Goal: Information Seeking & Learning: Learn about a topic

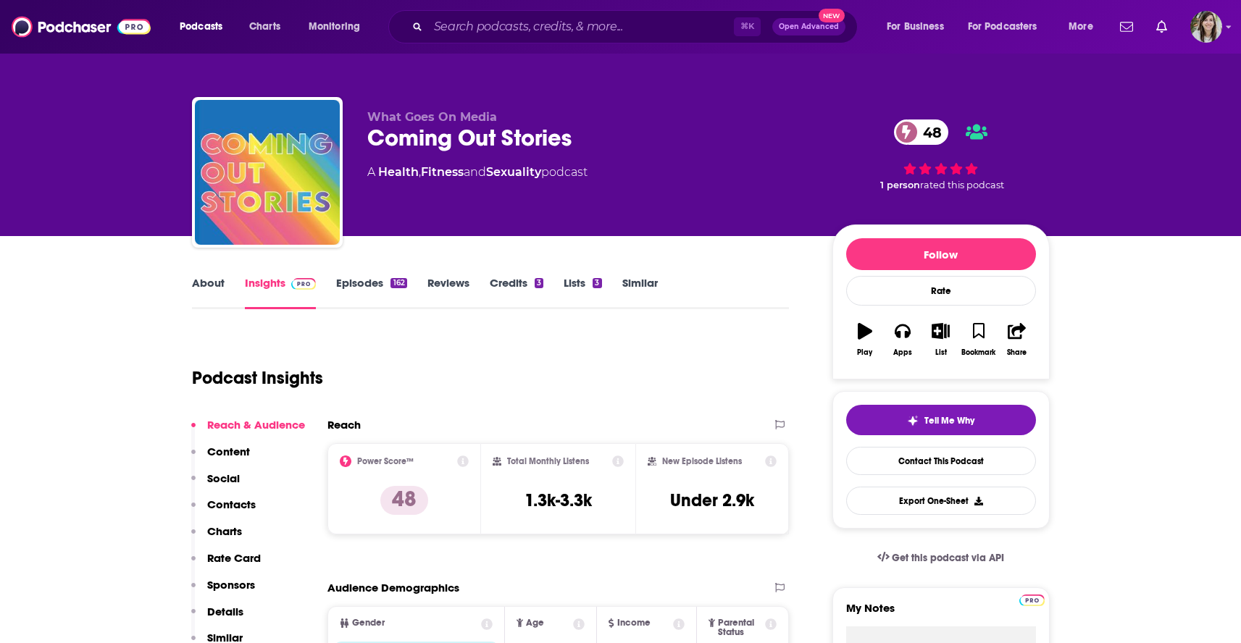
click at [638, 282] on link "Similar" at bounding box center [639, 292] width 35 height 33
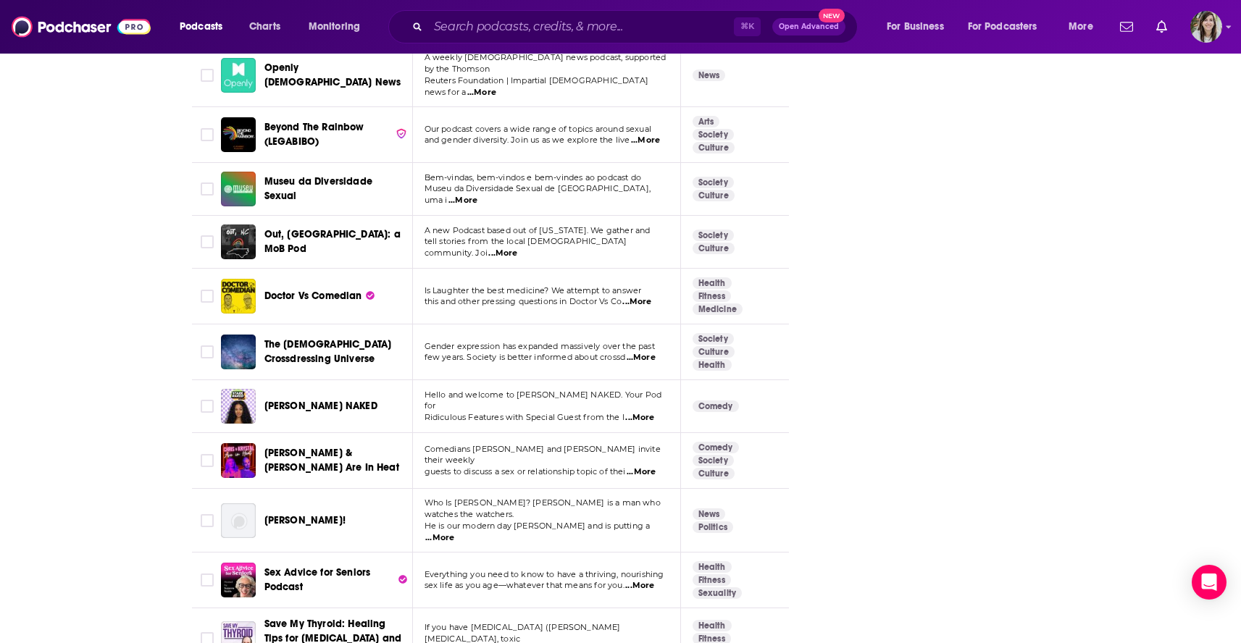
scroll to position [5250, 0]
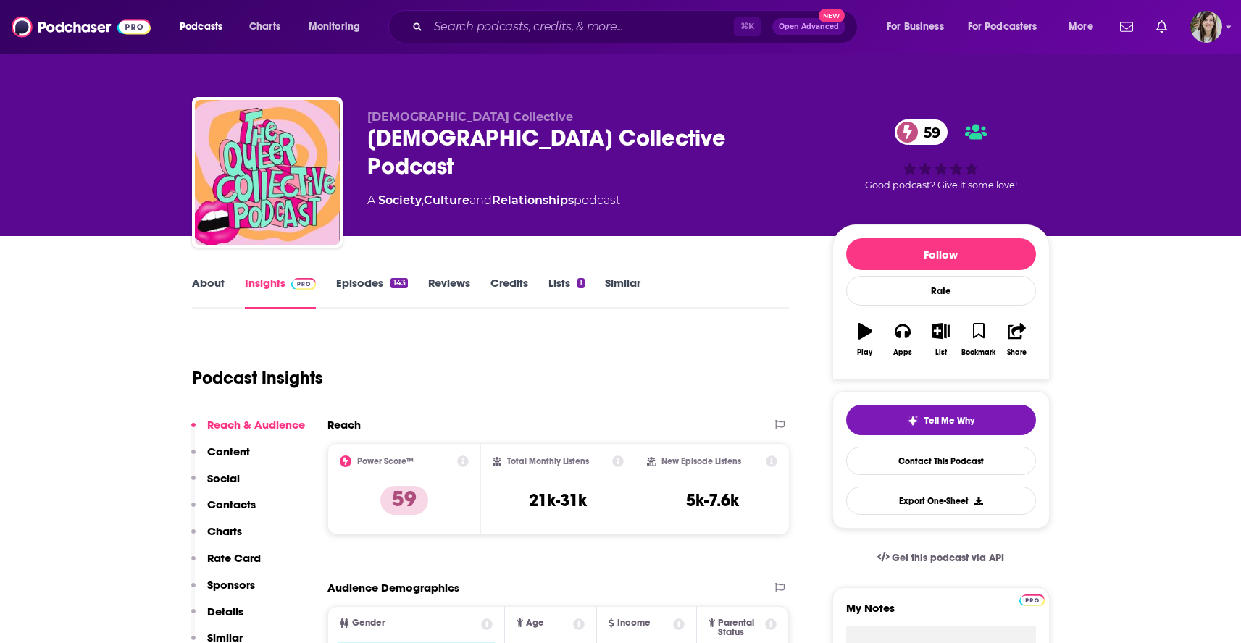
click at [627, 282] on link "Similar" at bounding box center [622, 292] width 35 height 33
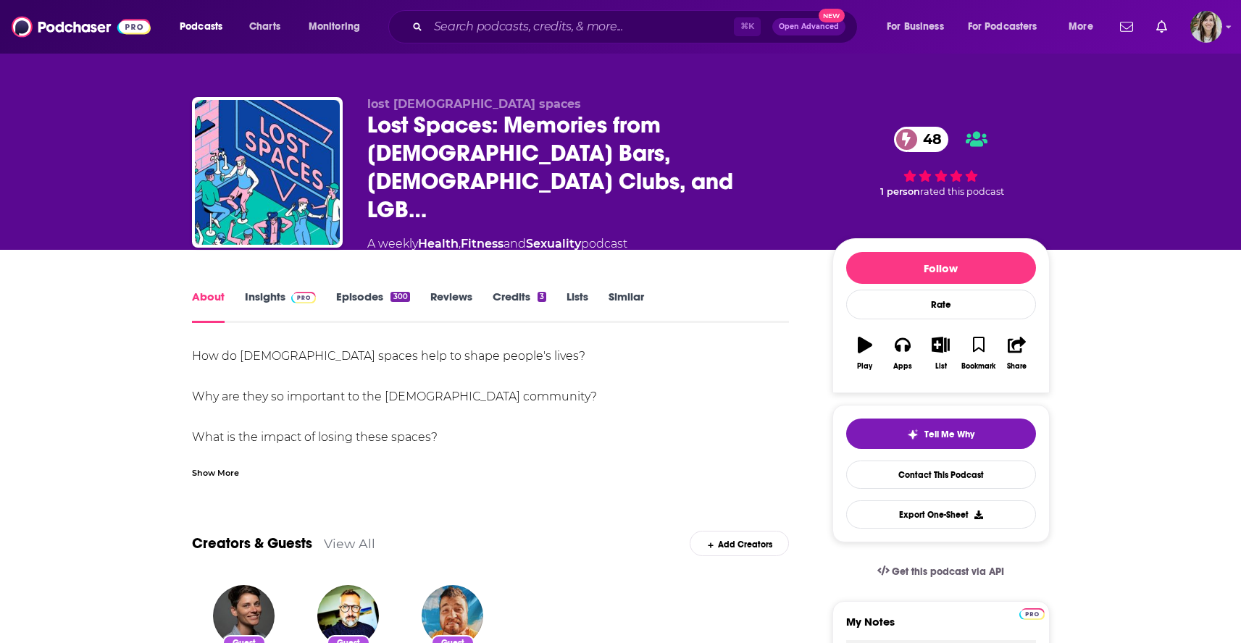
click at [203, 465] on div "Show More" at bounding box center [215, 472] width 47 height 14
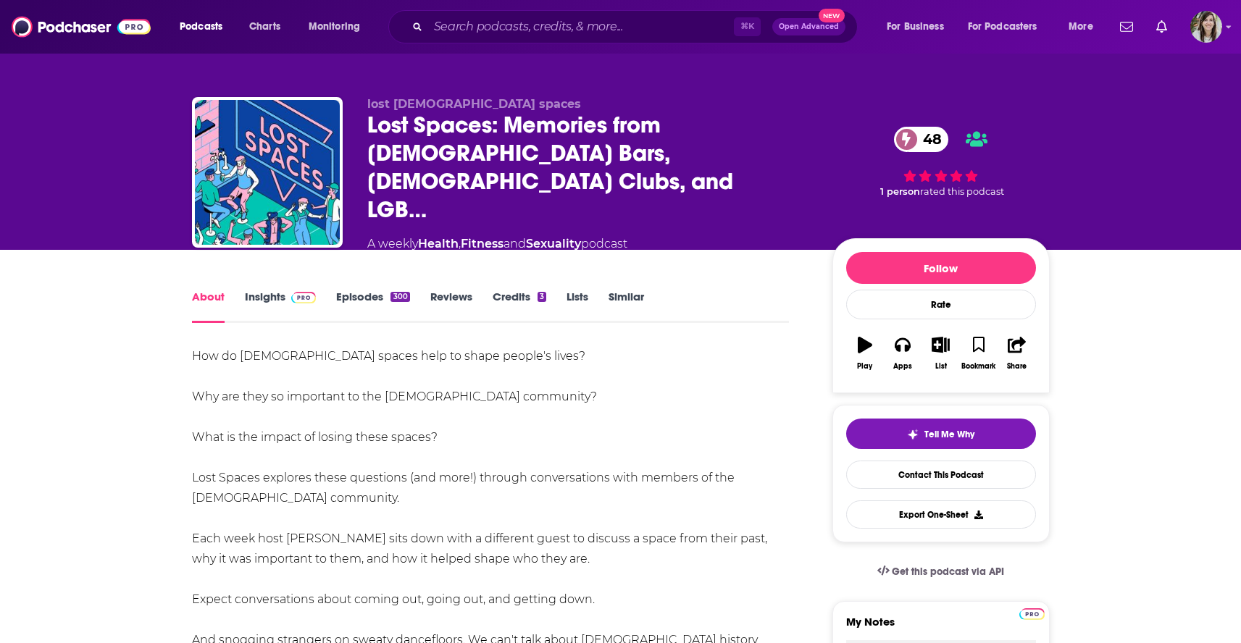
click at [356, 290] on link "Episodes 300" at bounding box center [372, 306] width 73 height 33
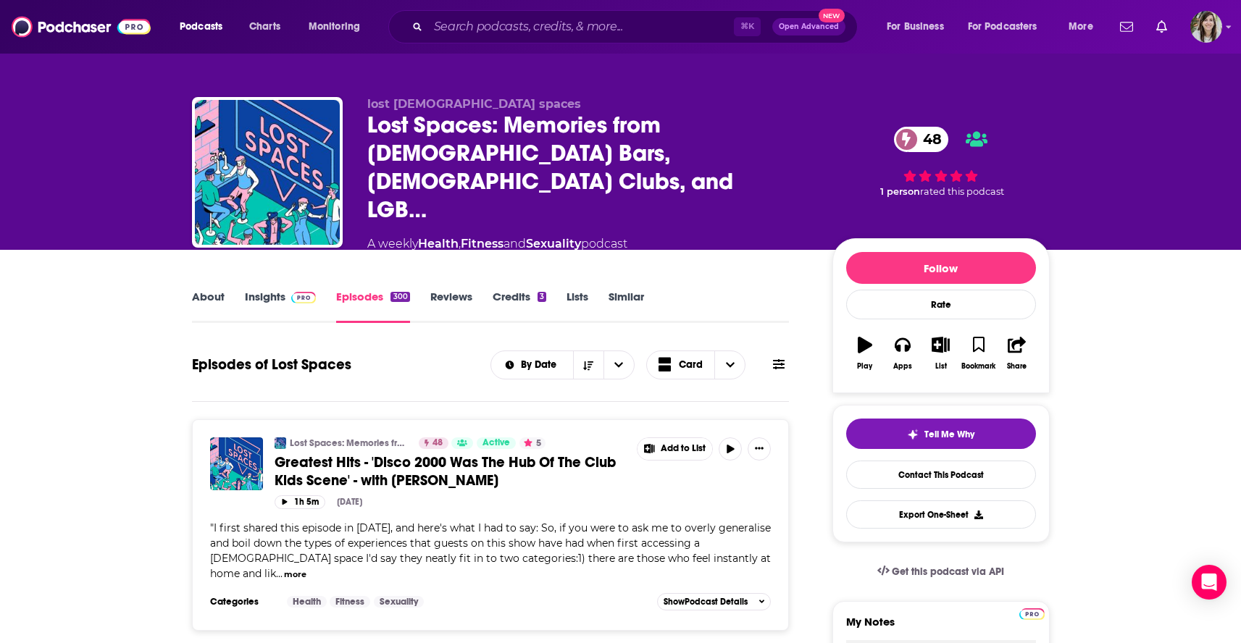
click at [609, 290] on link "Similar" at bounding box center [625, 306] width 35 height 33
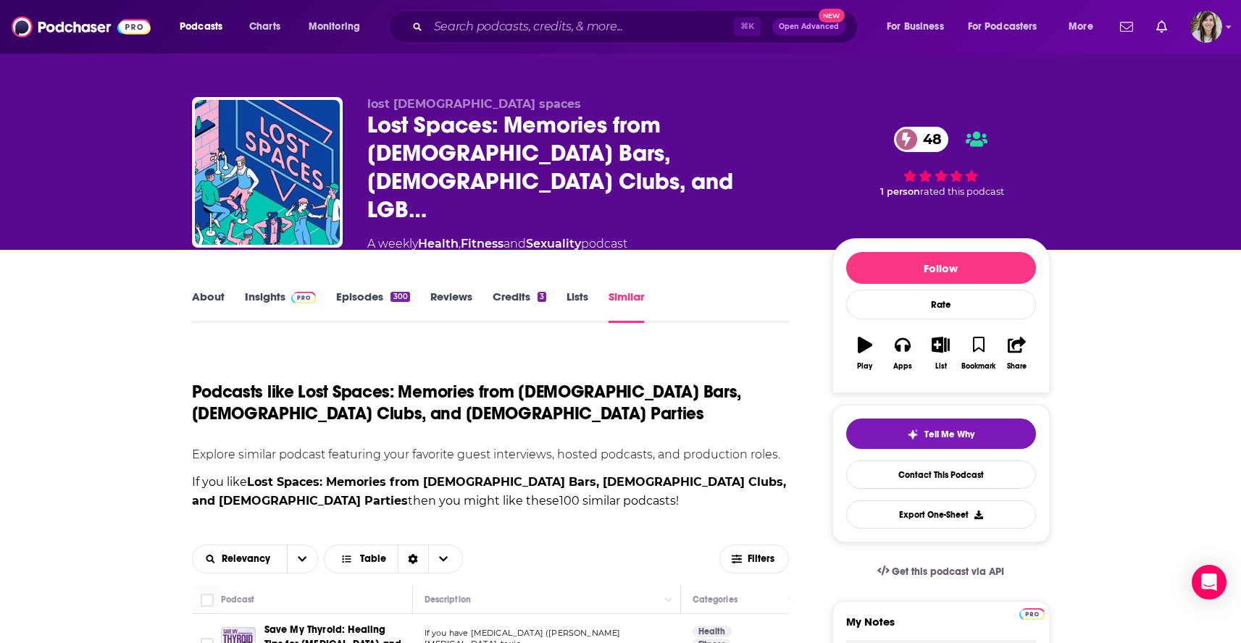
click at [205, 296] on link "About" at bounding box center [208, 306] width 33 height 33
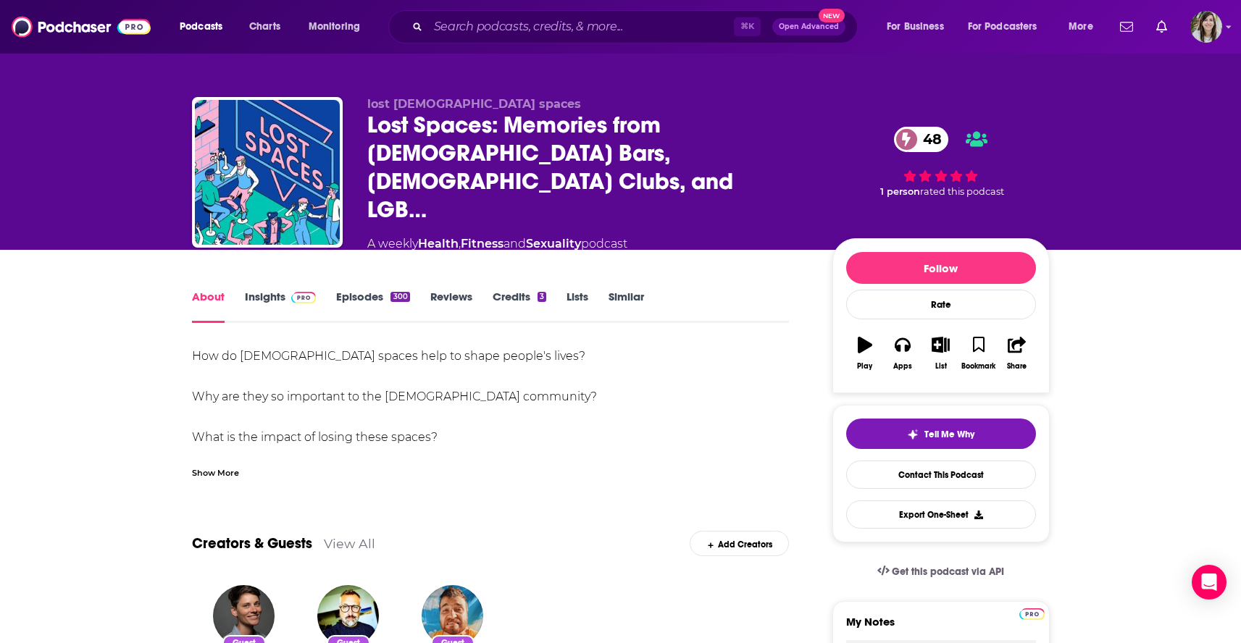
click at [213, 465] on div "Show More" at bounding box center [215, 472] width 47 height 14
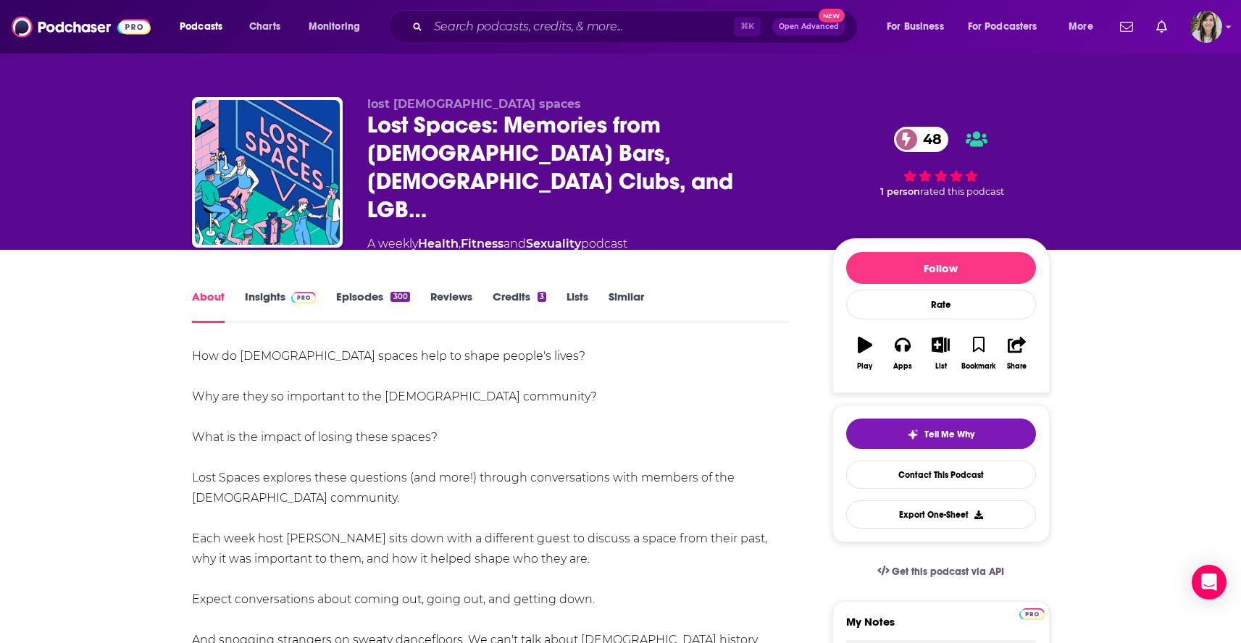
click at [257, 290] on link "Insights" at bounding box center [281, 306] width 72 height 33
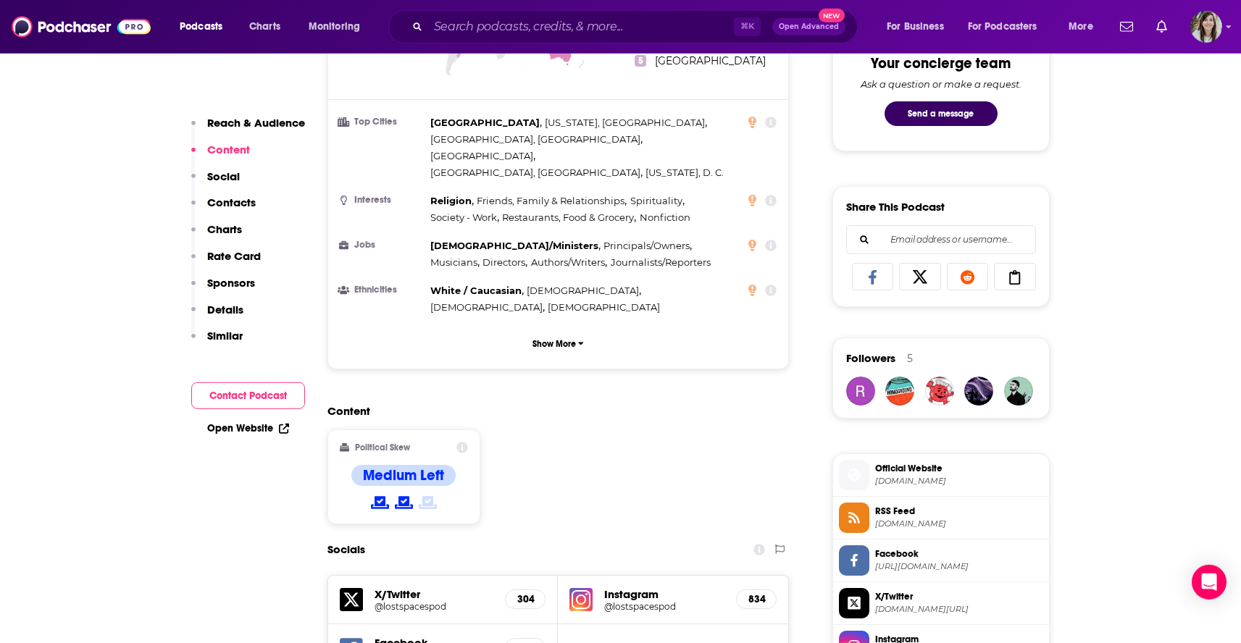
scroll to position [950, 0]
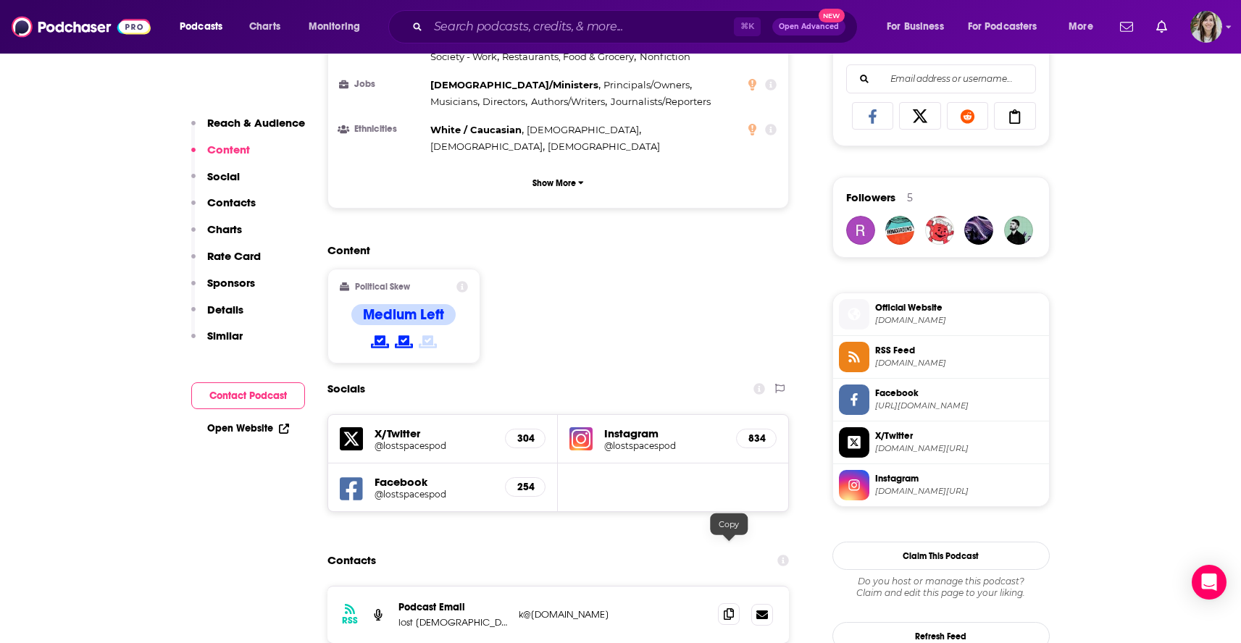
click at [734, 603] on span at bounding box center [729, 614] width 22 height 22
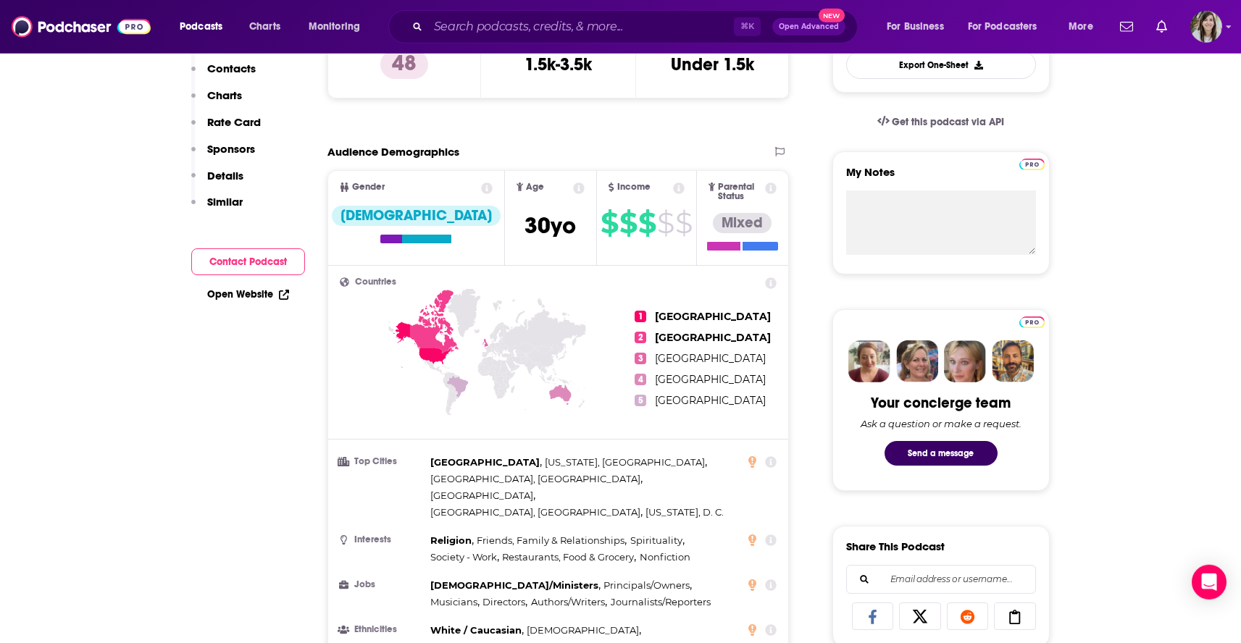
scroll to position [0, 0]
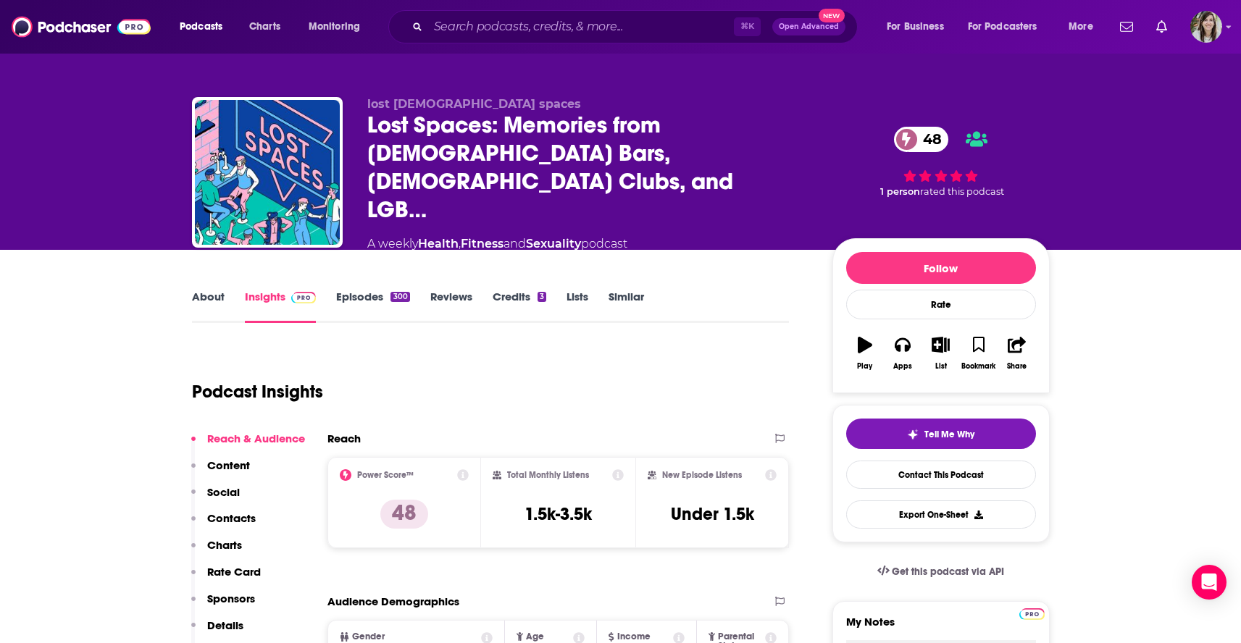
click at [340, 290] on link "Episodes 300" at bounding box center [372, 306] width 73 height 33
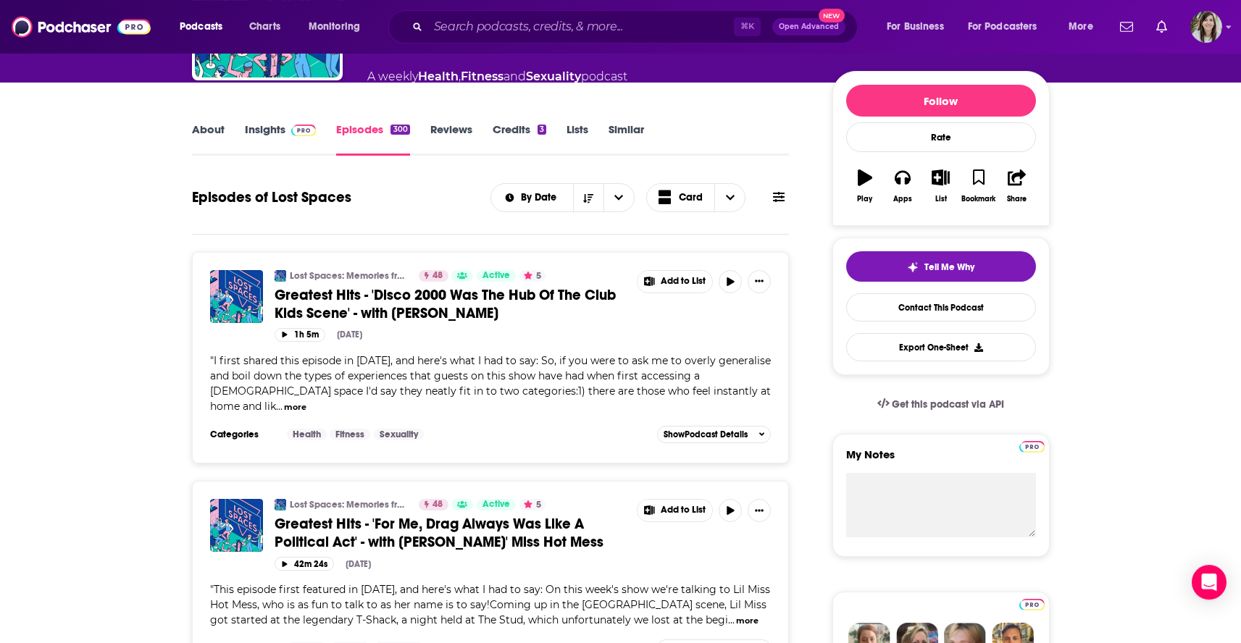
scroll to position [232, 0]
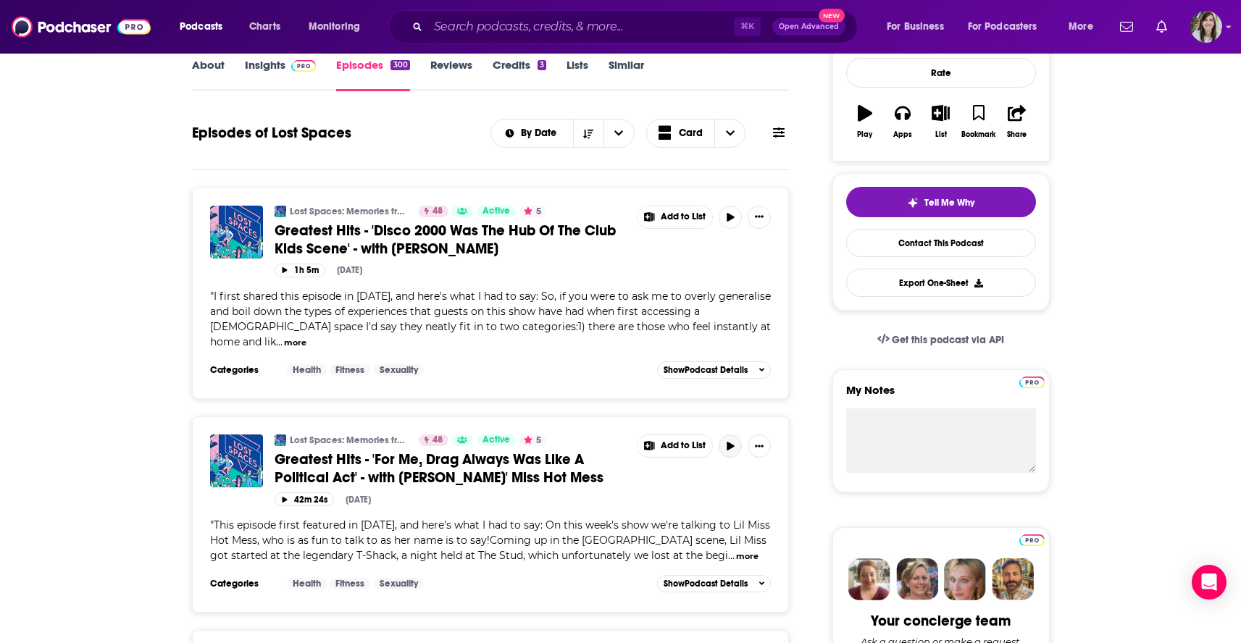
click at [731, 435] on button "button" at bounding box center [730, 446] width 23 height 23
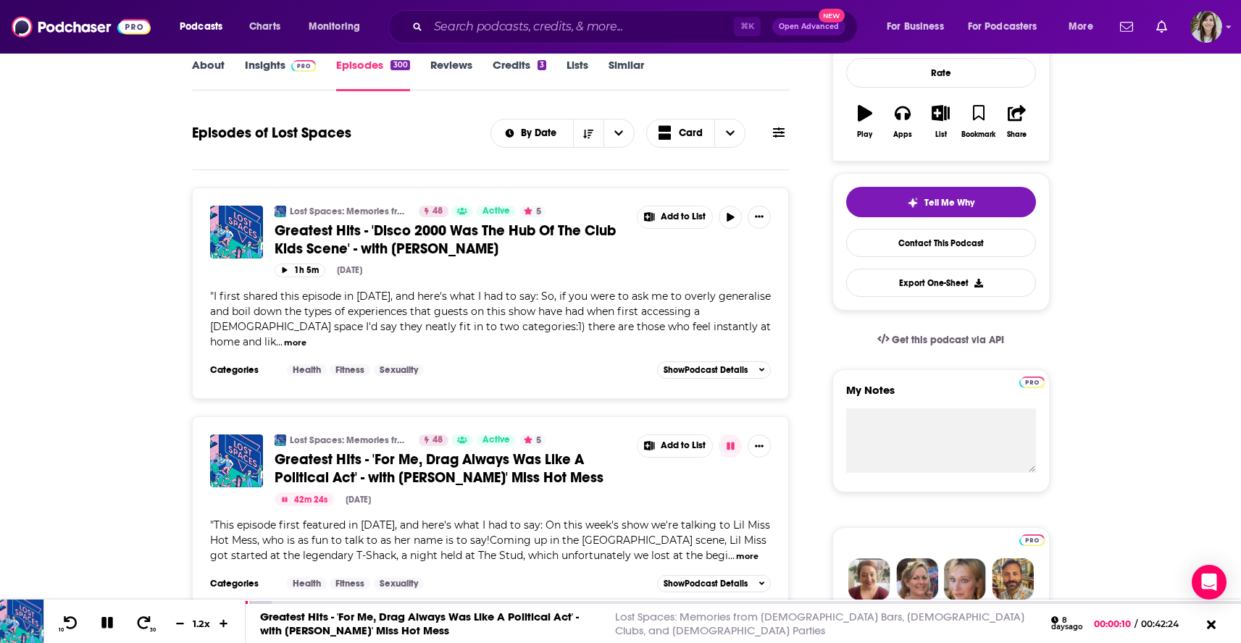
click at [736, 550] on button "more" at bounding box center [747, 556] width 22 height 12
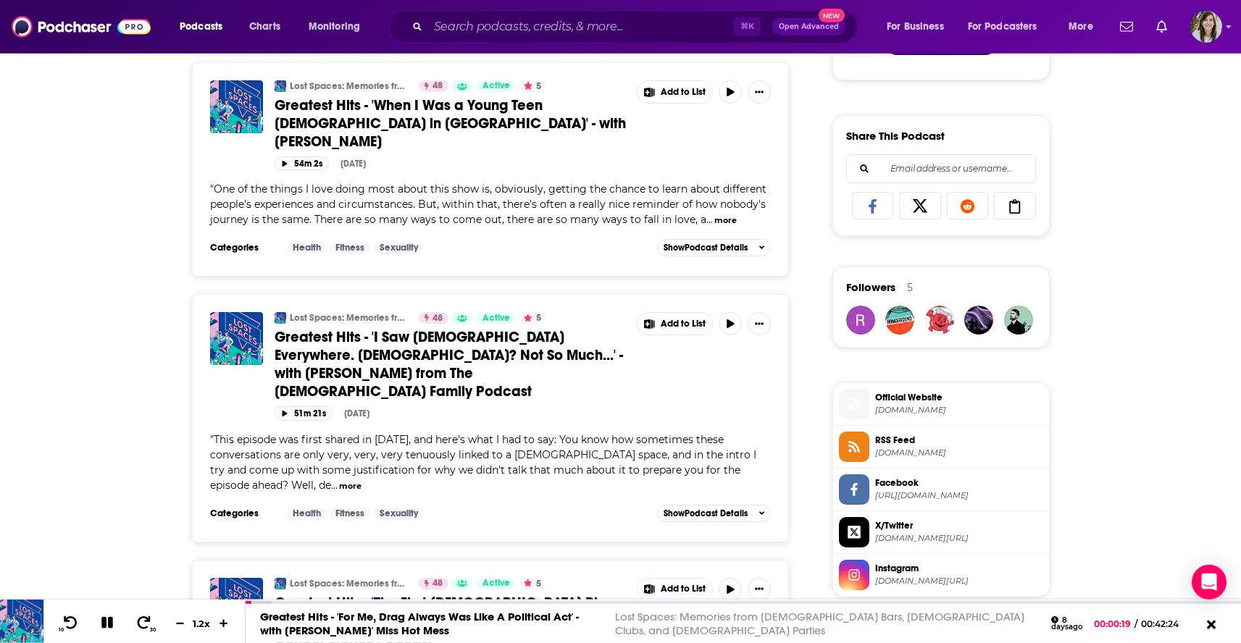
scroll to position [892, 0]
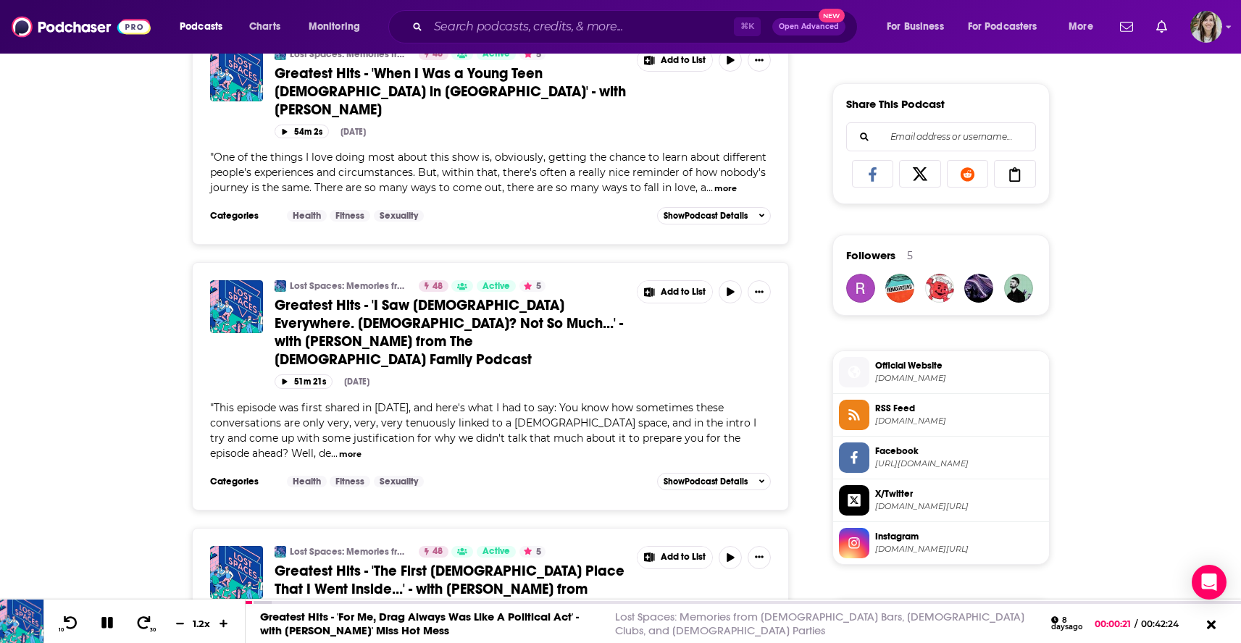
click at [971, 530] on span "Instagram" at bounding box center [959, 536] width 168 height 13
click at [966, 448] on span "Facebook" at bounding box center [959, 451] width 168 height 13
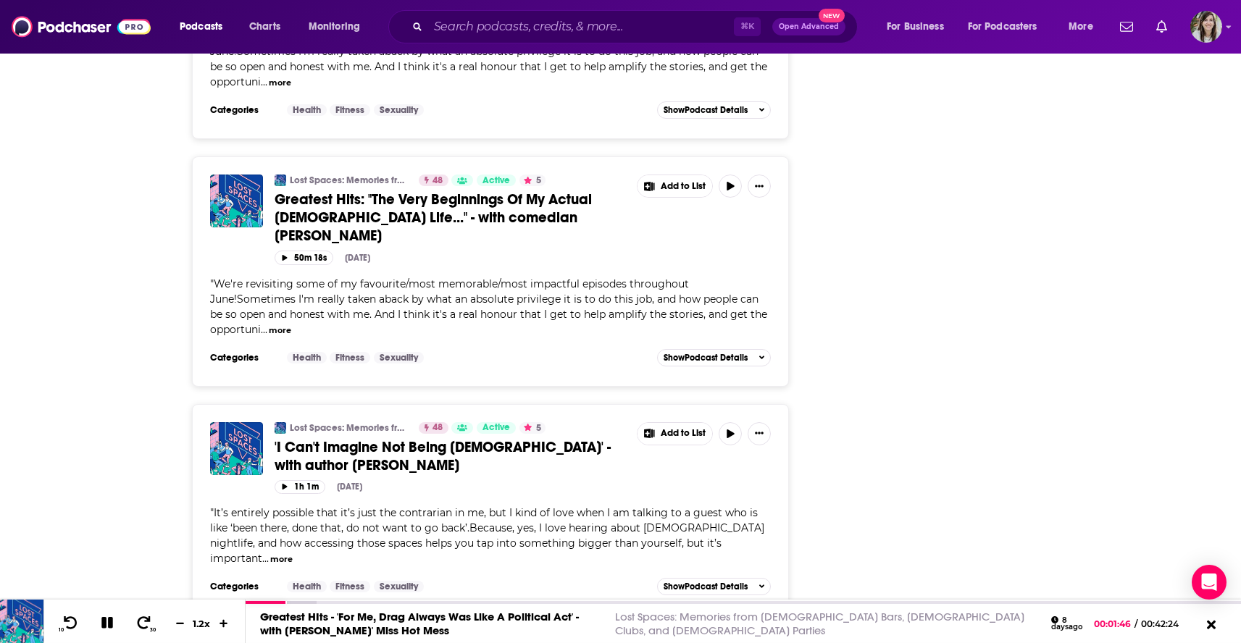
scroll to position [3651, 0]
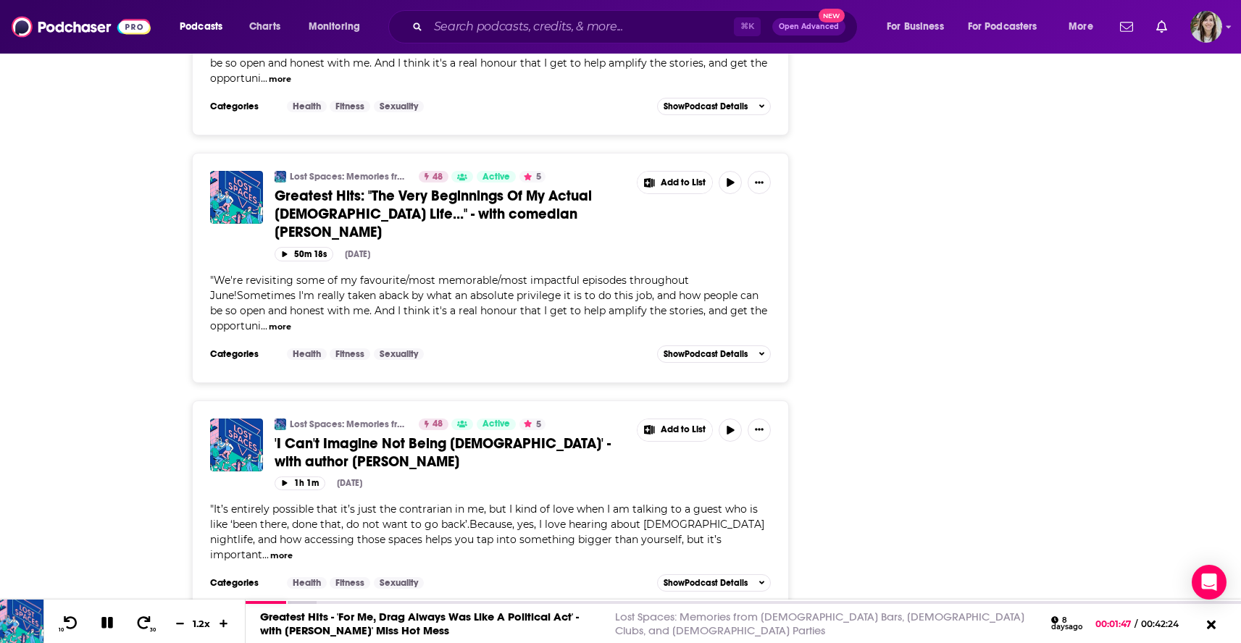
click at [293, 550] on button "more" at bounding box center [281, 556] width 22 height 12
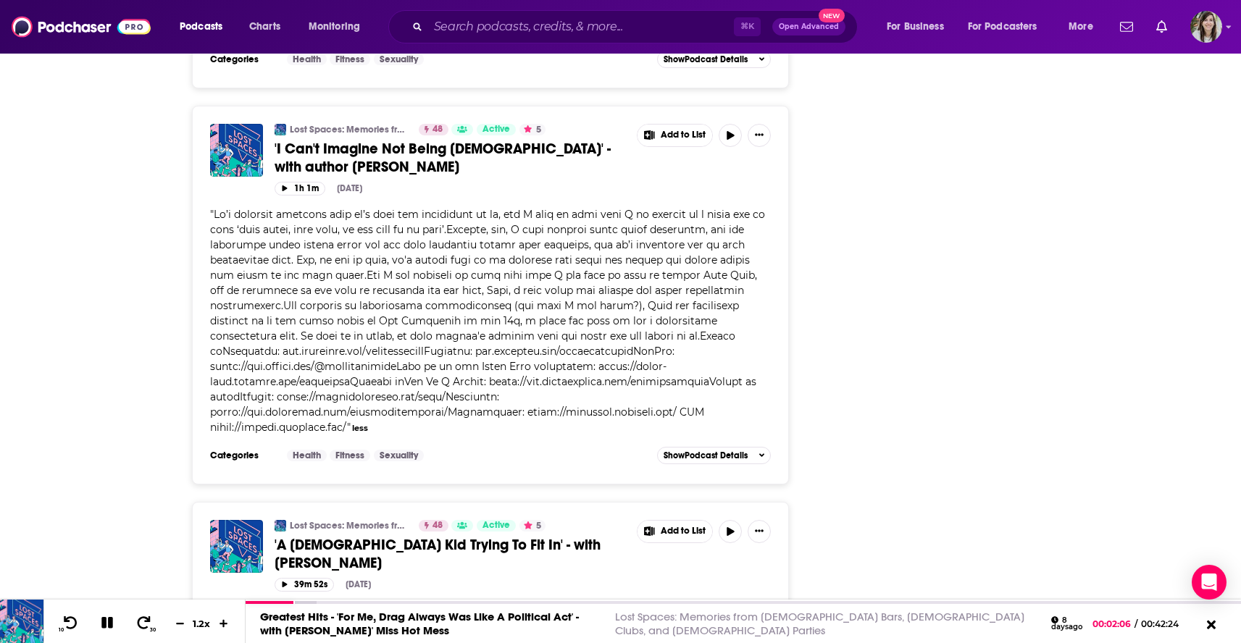
scroll to position [3998, 0]
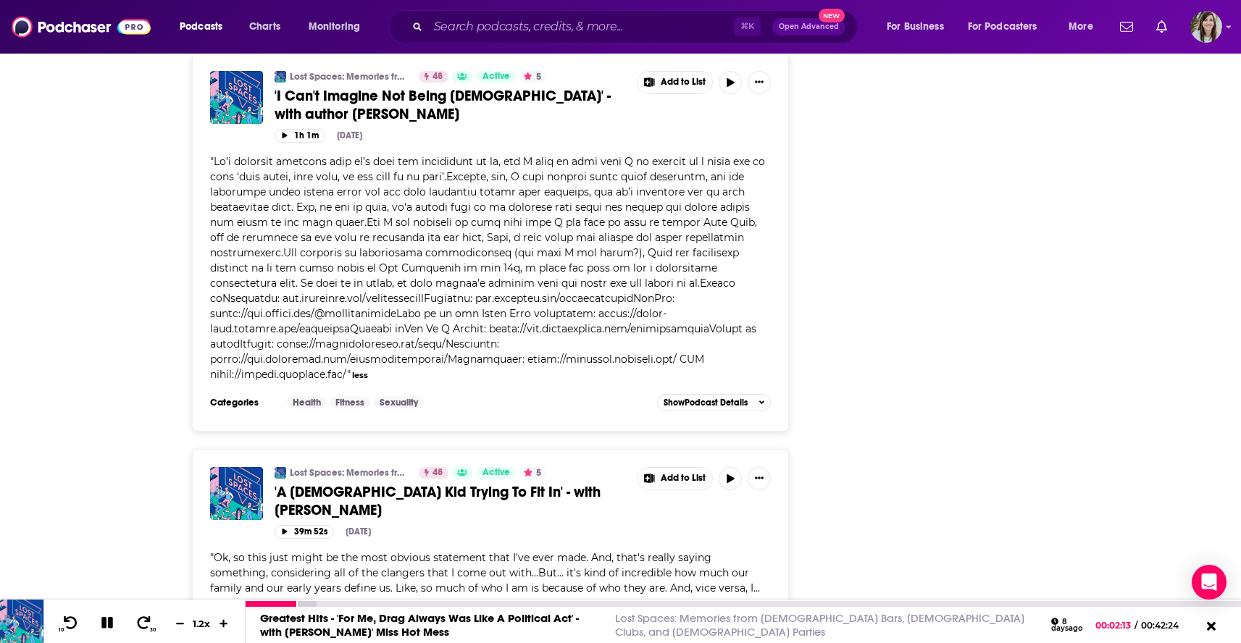
click at [104, 621] on icon at bounding box center [107, 622] width 17 height 13
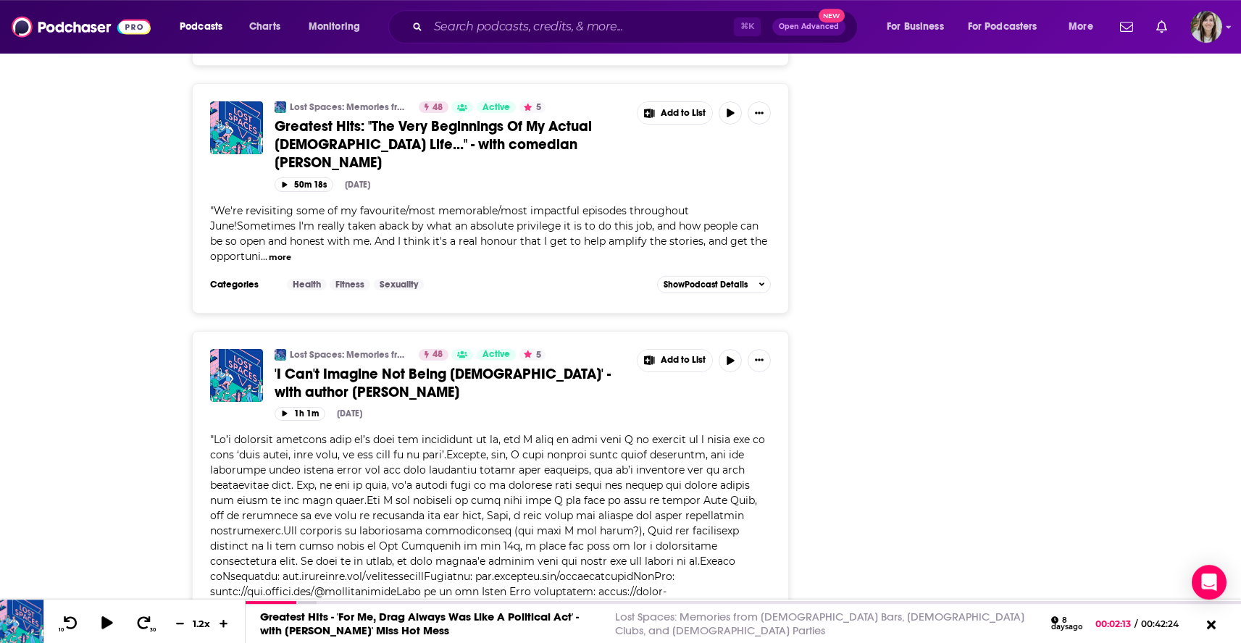
scroll to position [3708, 0]
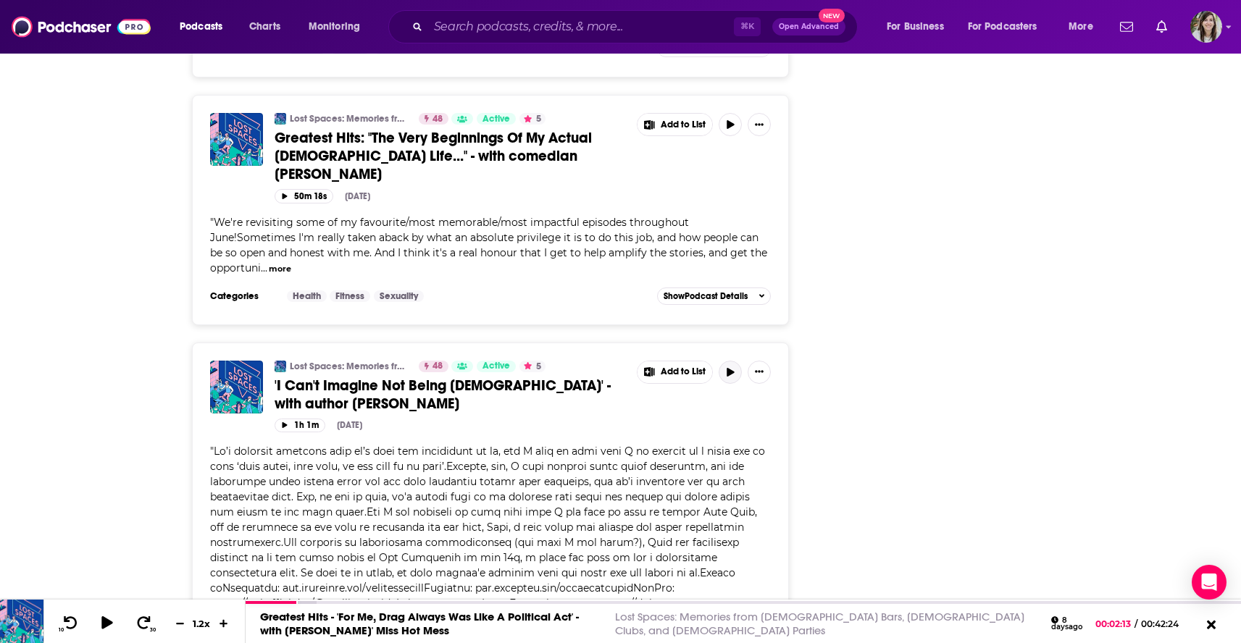
click at [728, 368] on icon "button" at bounding box center [729, 372] width 7 height 9
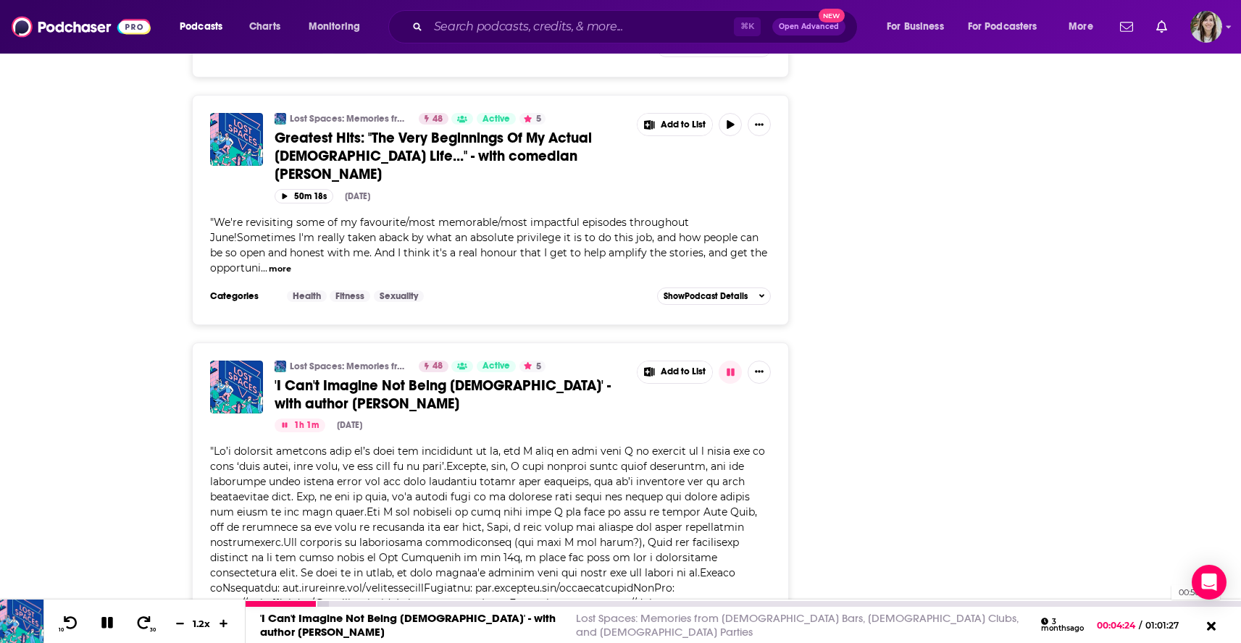
click at [1152, 602] on div "00:56:04" at bounding box center [743, 604] width 995 height 6
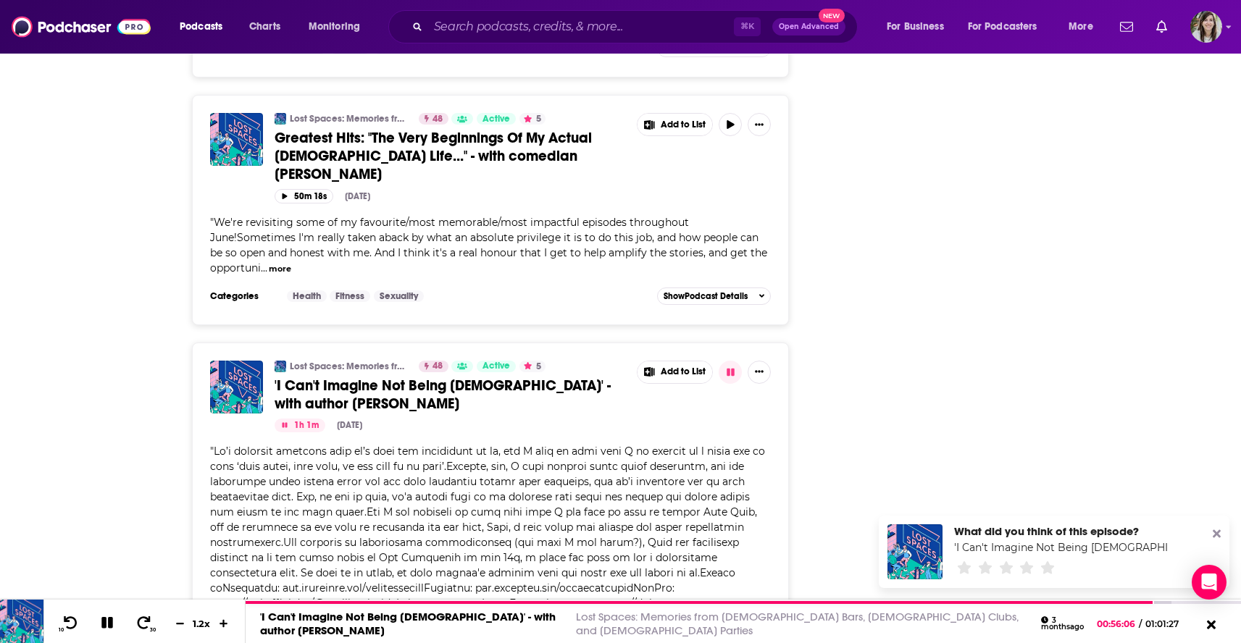
click at [1220, 531] on icon at bounding box center [1216, 534] width 8 height 8
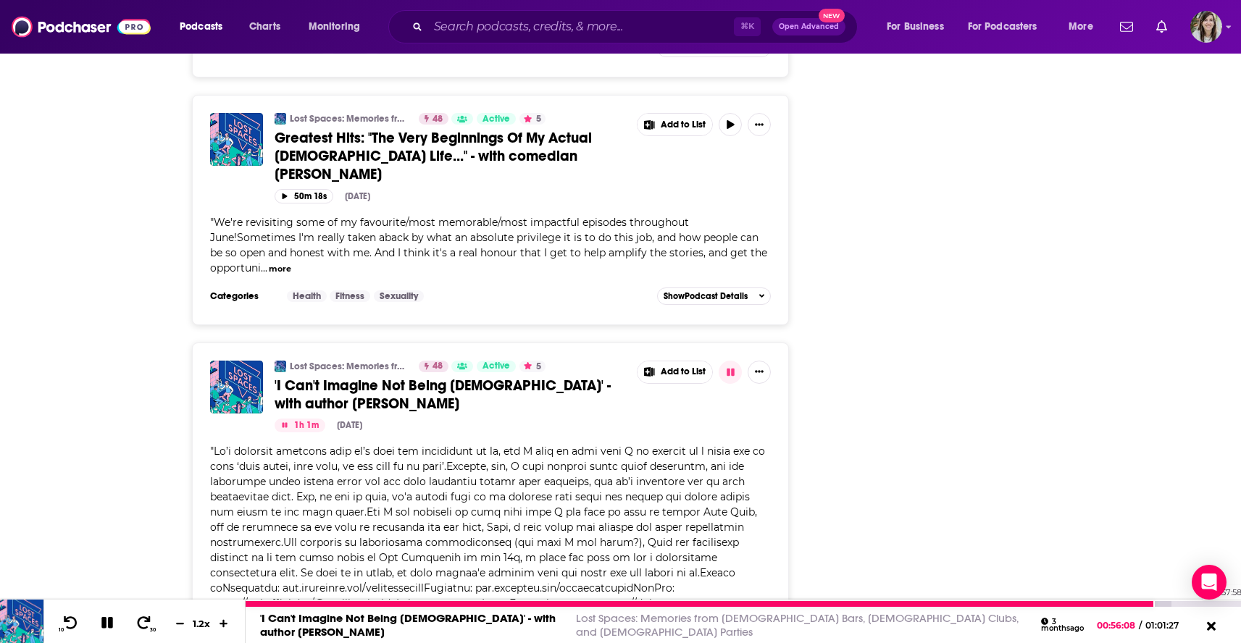
click at [1184, 603] on div "00:57:58" at bounding box center [743, 604] width 995 height 6
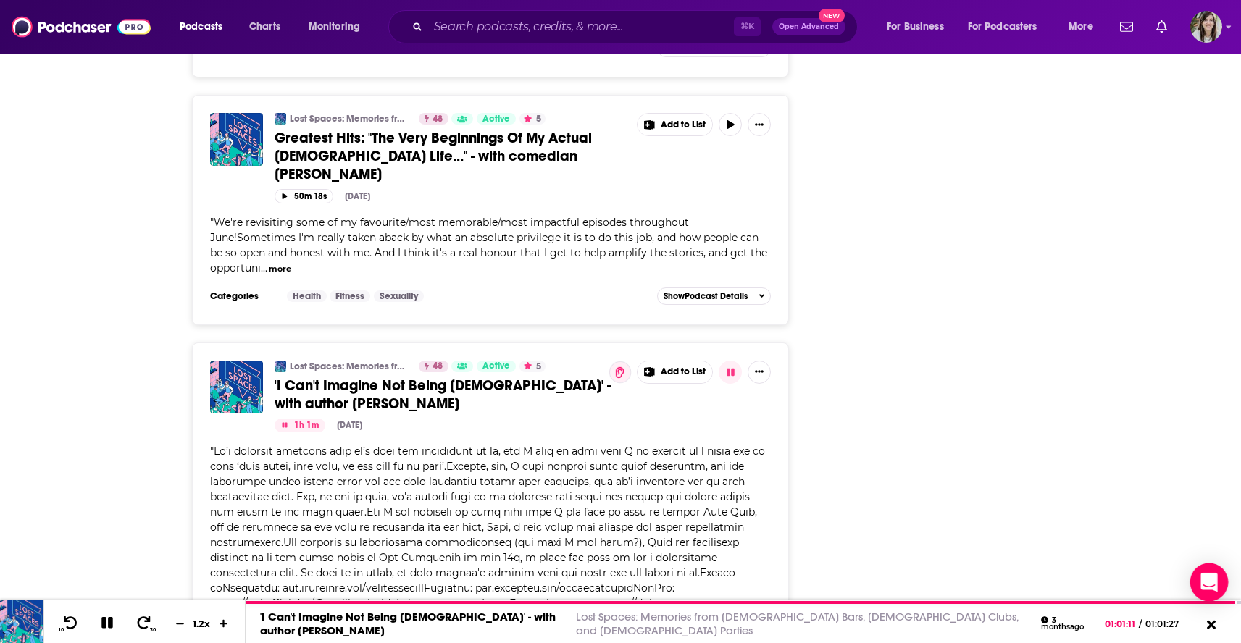
click at [1197, 600] on div "Open Intercom Messenger" at bounding box center [1209, 583] width 38 height 38
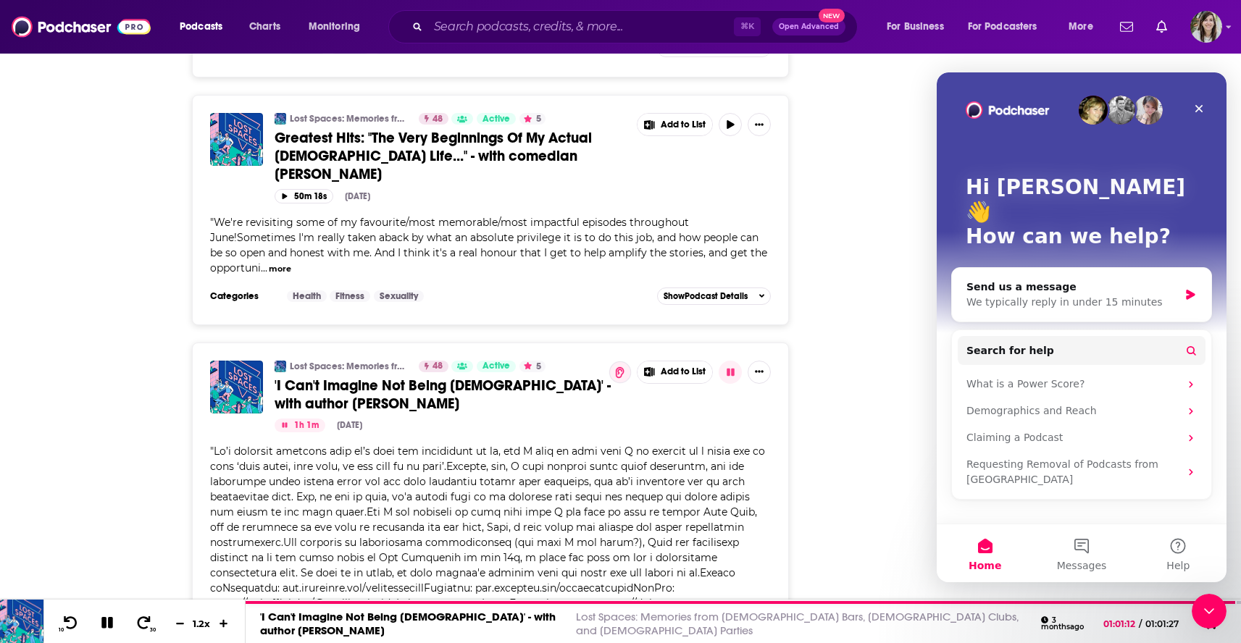
scroll to position [0, 0]
click at [1197, 100] on div "Close" at bounding box center [1199, 109] width 26 height 26
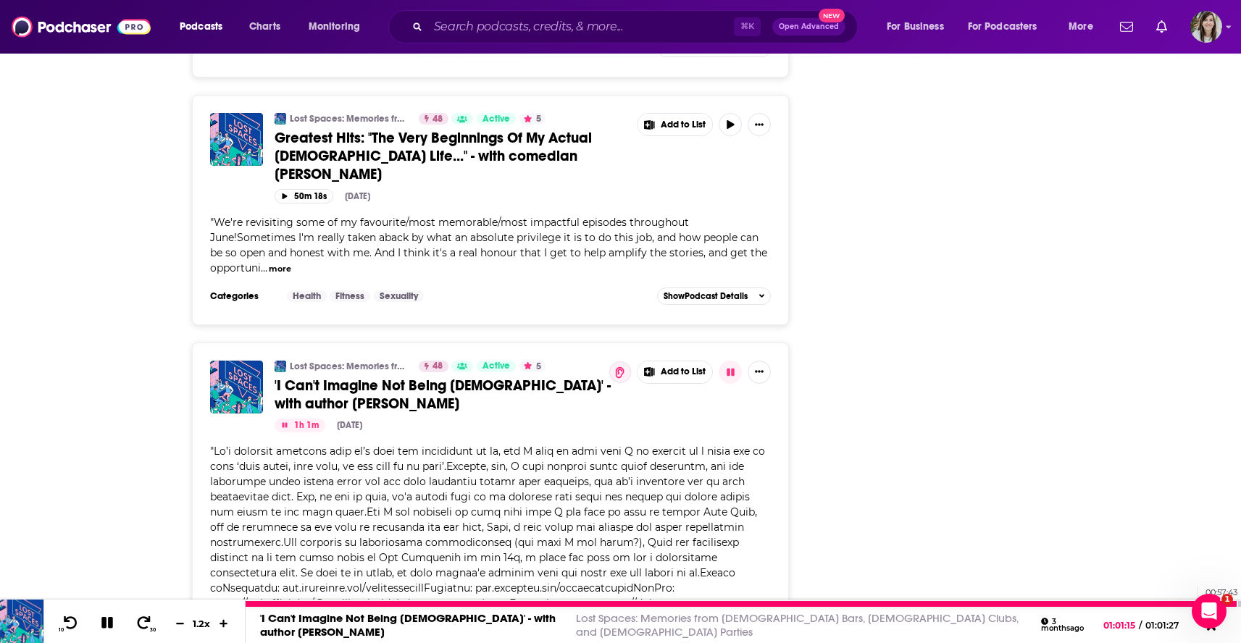
click at [1180, 604] on div at bounding box center [742, 604] width 992 height 6
click at [142, 624] on icon at bounding box center [144, 623] width 18 height 14
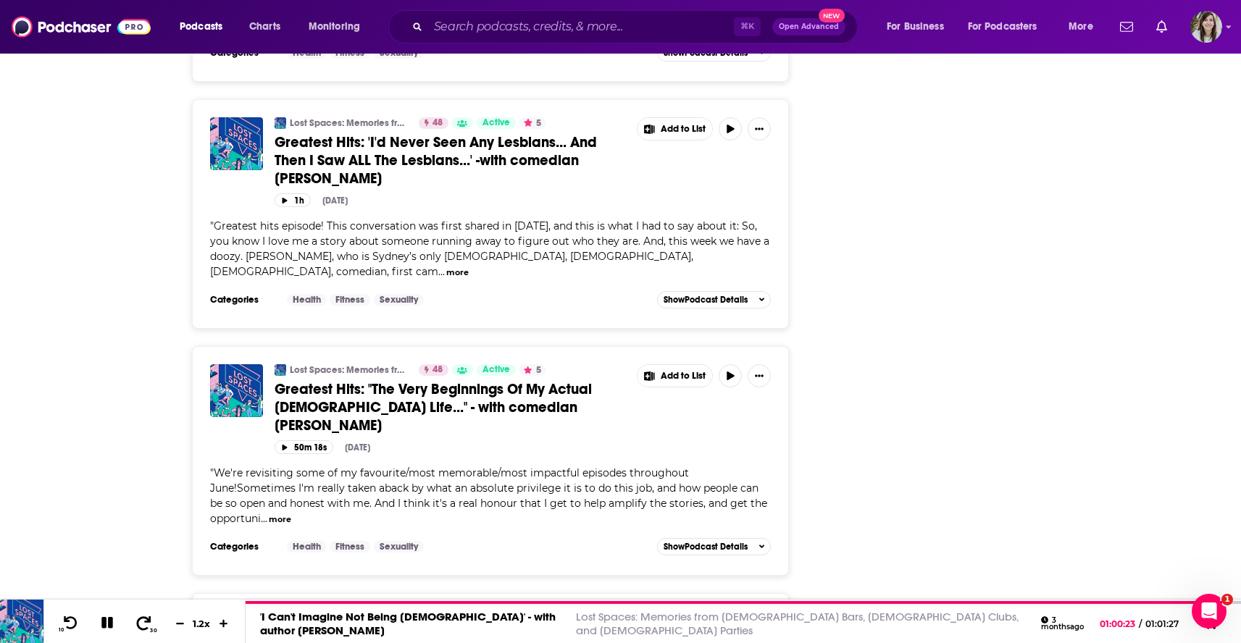
scroll to position [3209, 0]
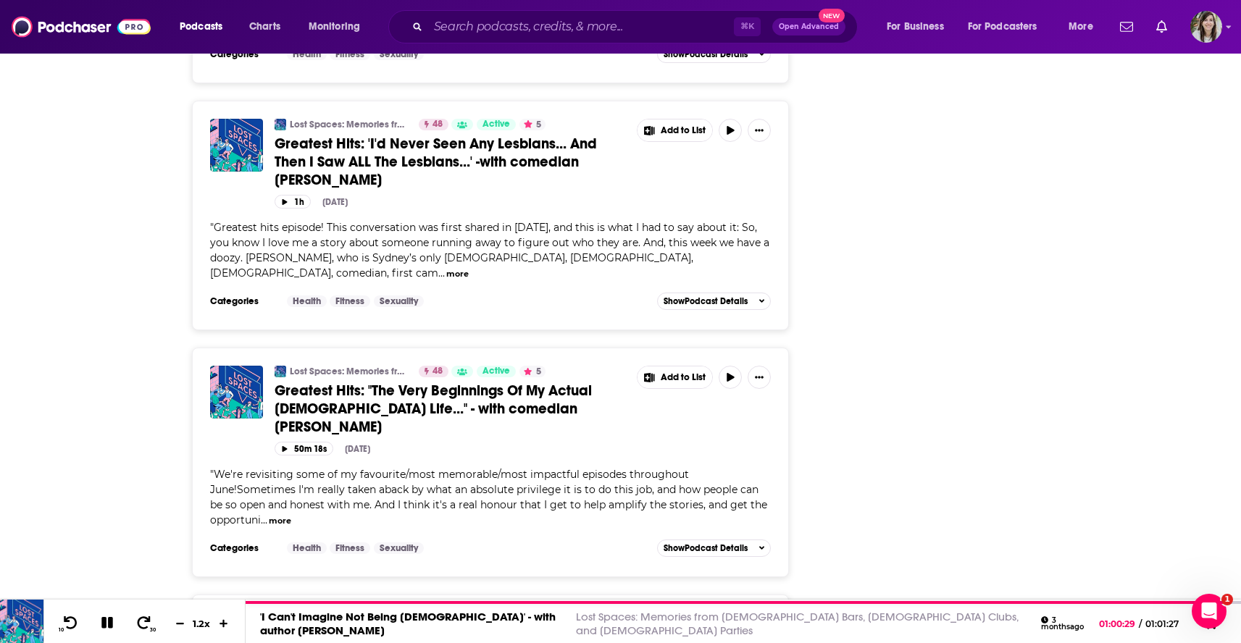
click at [727, 620] on icon "button" at bounding box center [729, 624] width 7 height 9
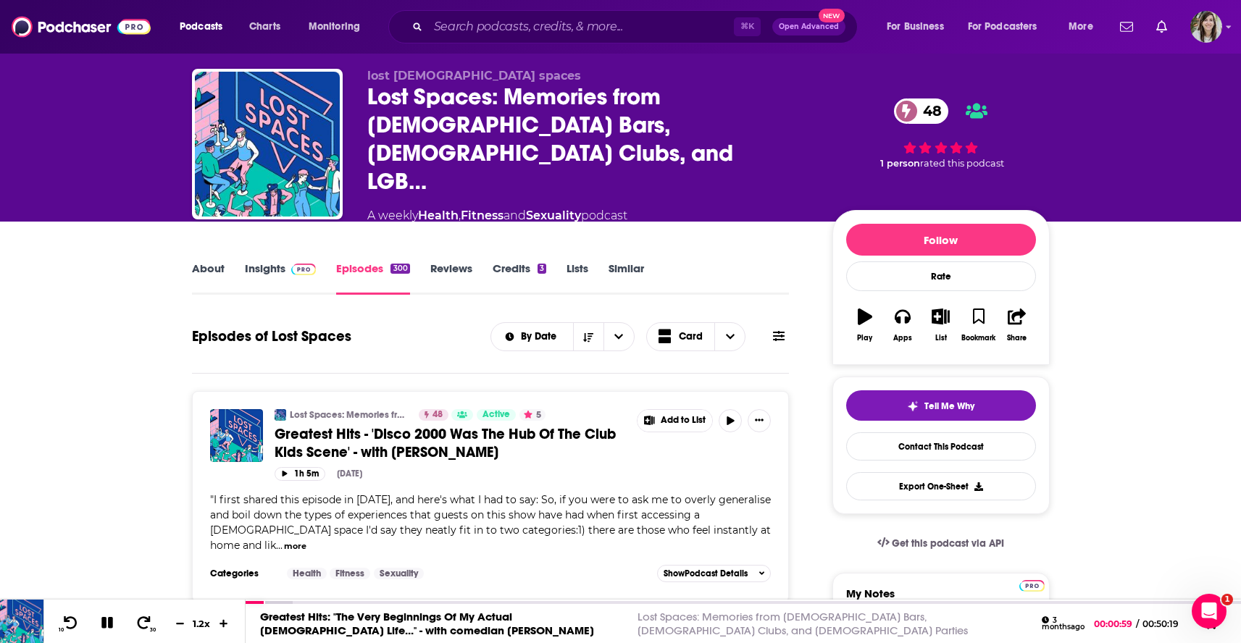
scroll to position [26, 0]
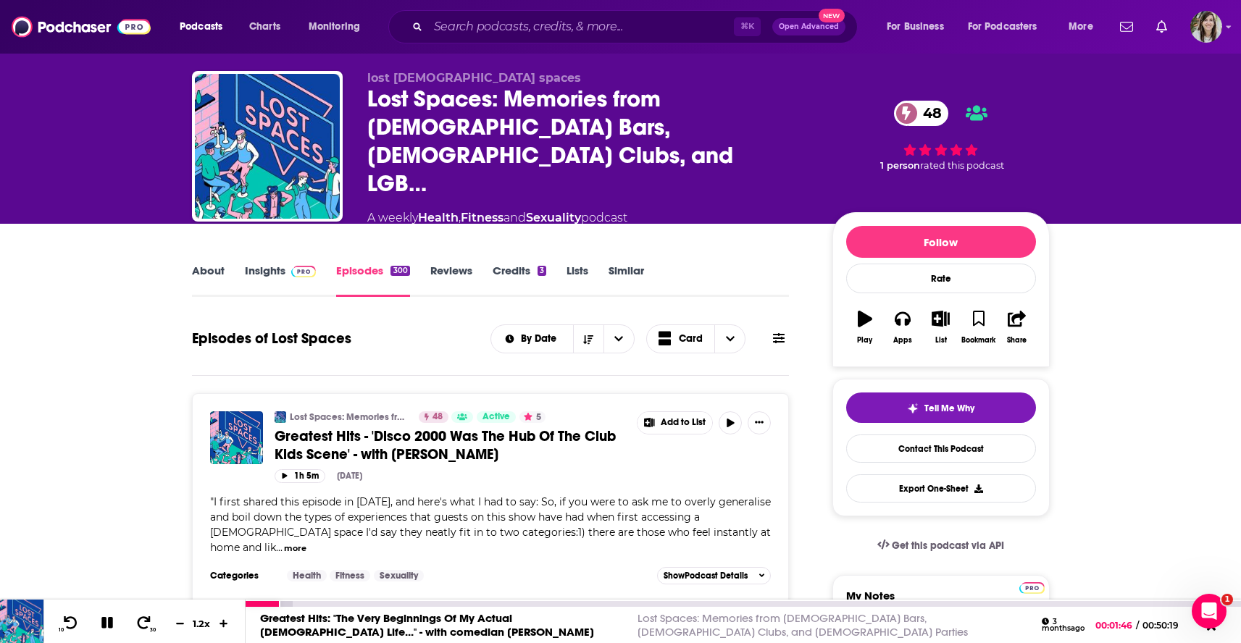
click at [104, 629] on button at bounding box center [107, 624] width 25 height 18
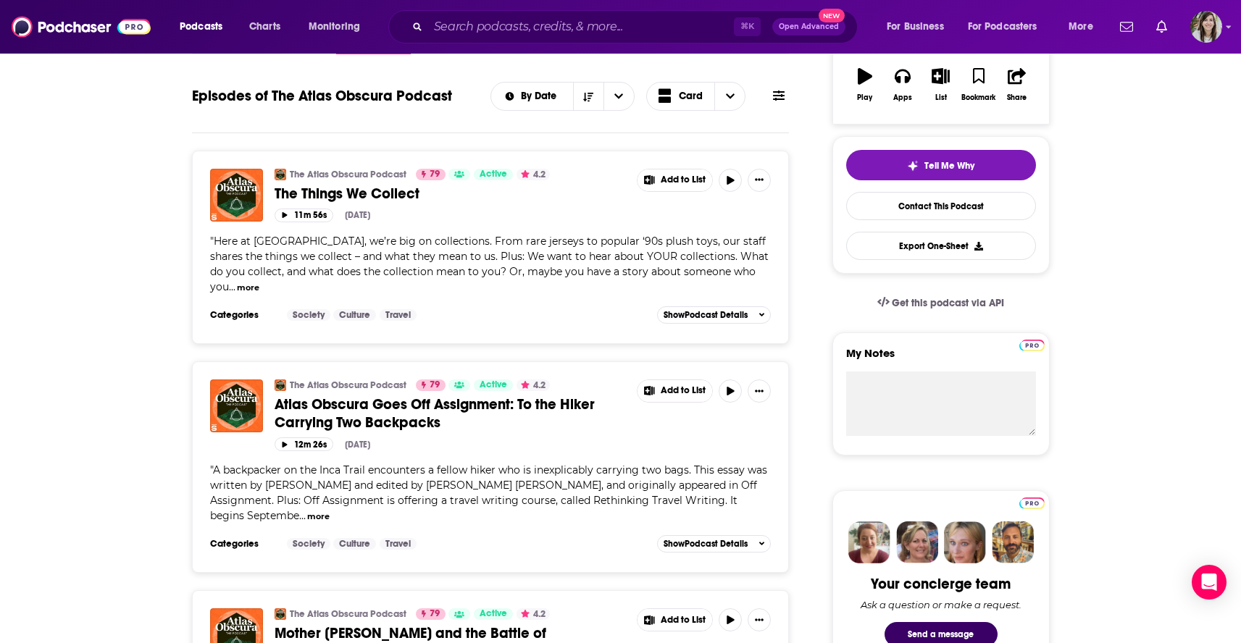
scroll to position [35, 0]
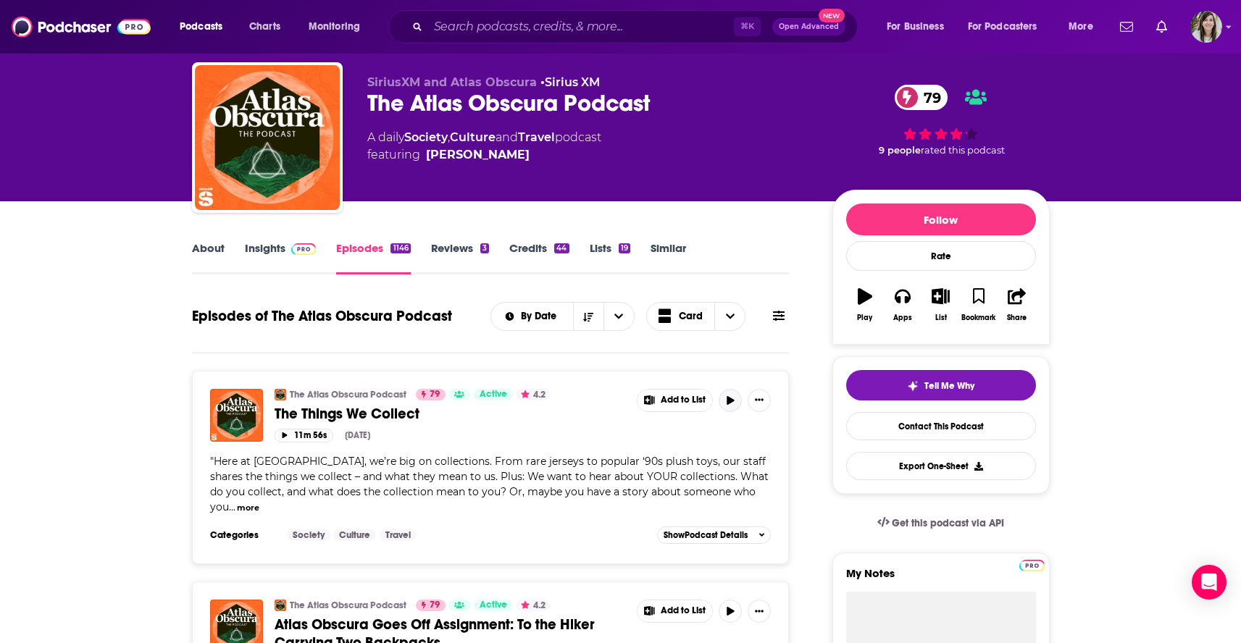
click at [733, 402] on icon "button" at bounding box center [729, 400] width 7 height 9
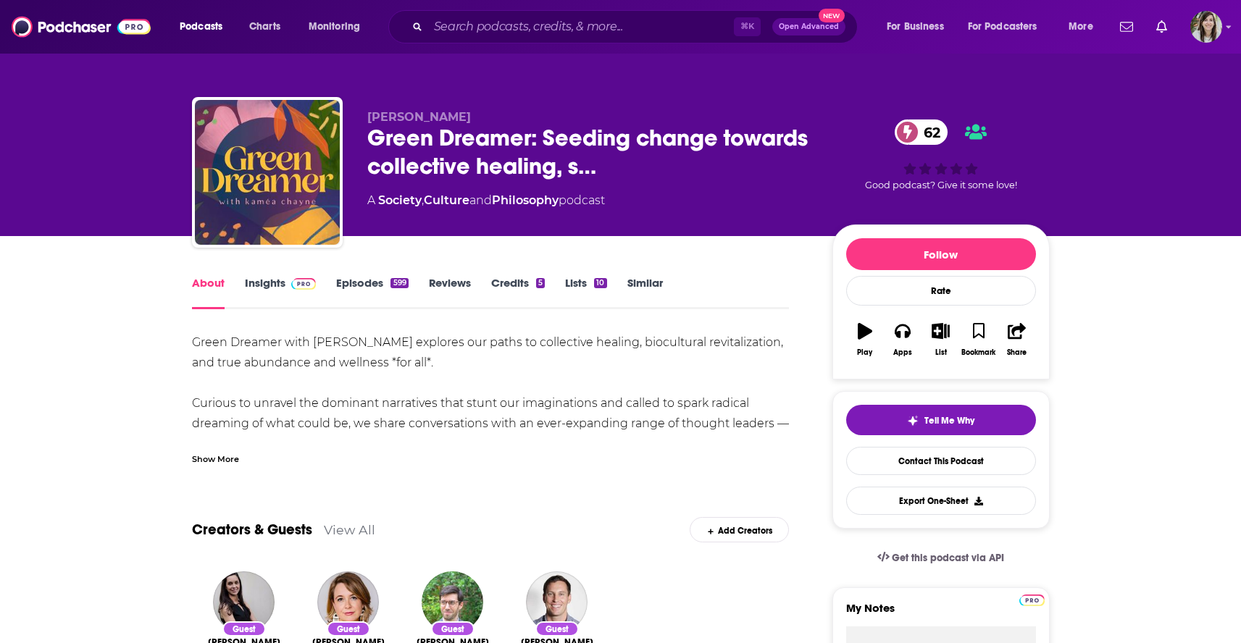
click at [367, 280] on link "Episodes 599" at bounding box center [372, 292] width 72 height 33
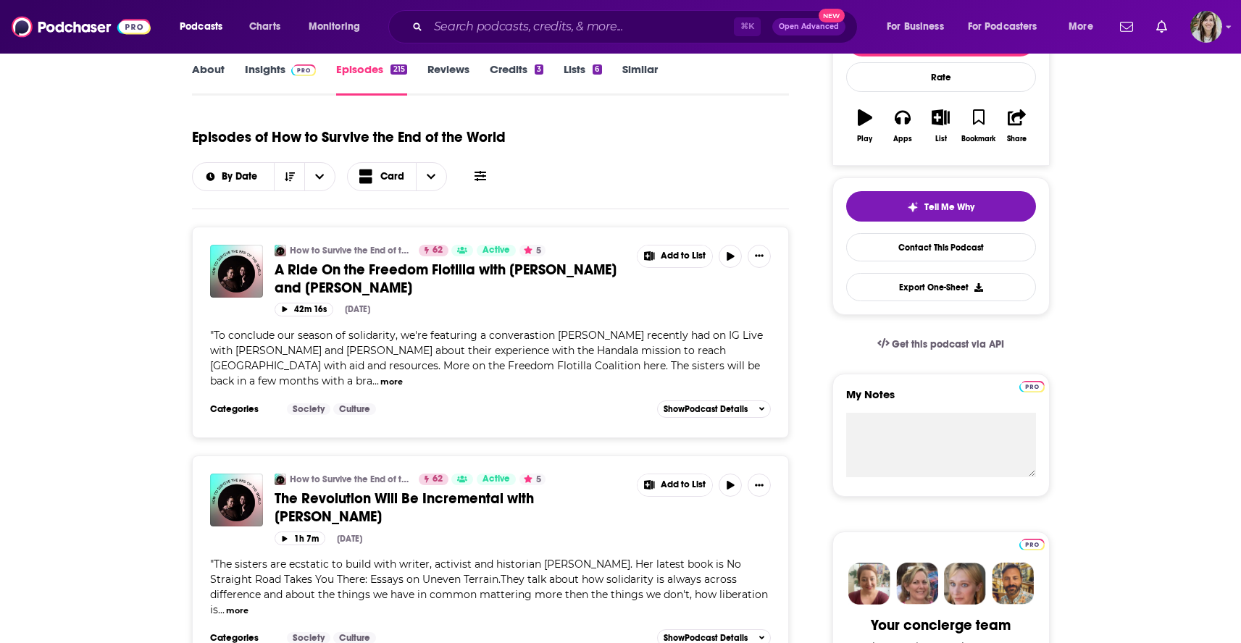
scroll to position [219, 0]
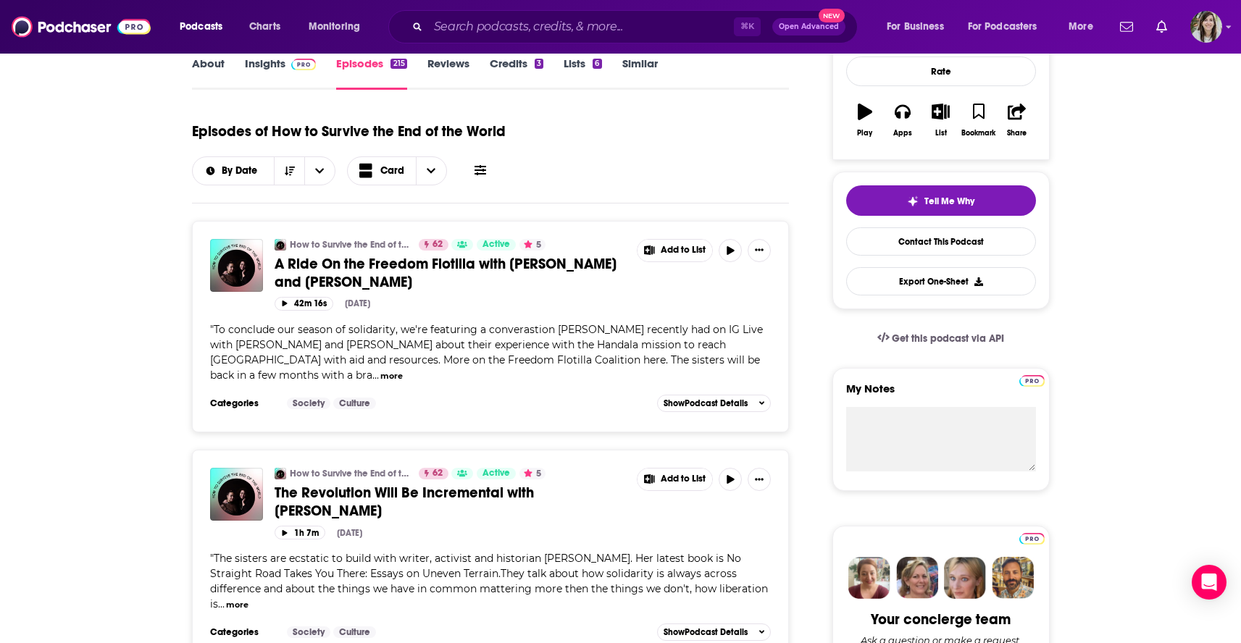
click at [380, 377] on button "more" at bounding box center [391, 376] width 22 height 12
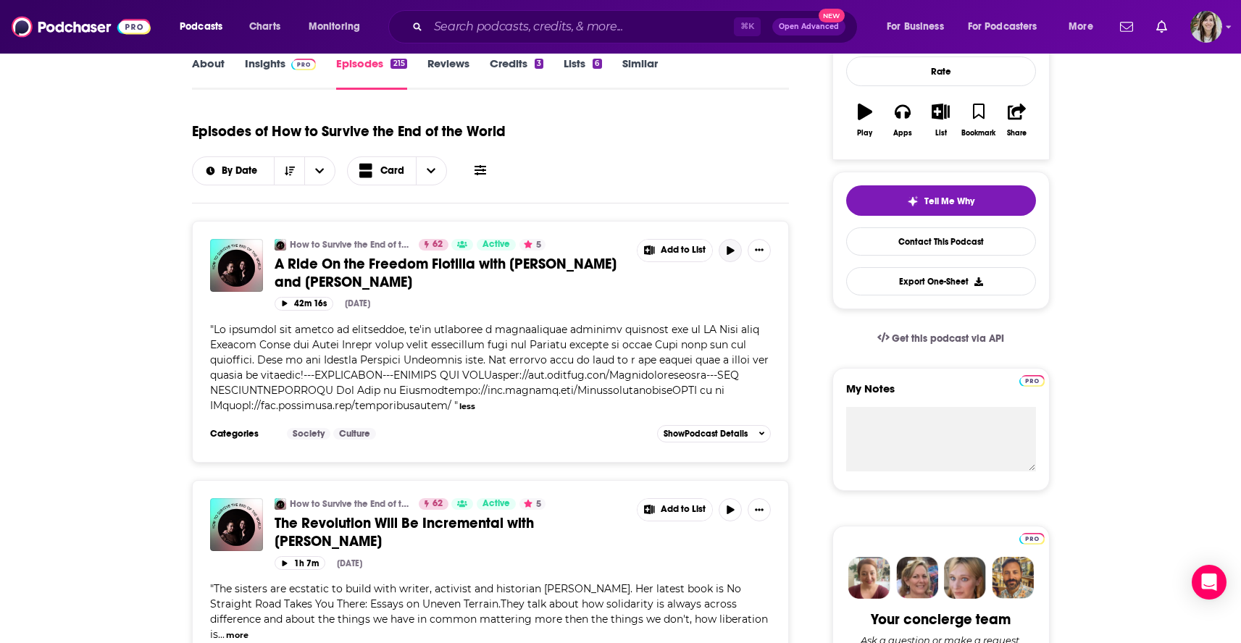
click at [730, 250] on icon "button" at bounding box center [729, 250] width 7 height 9
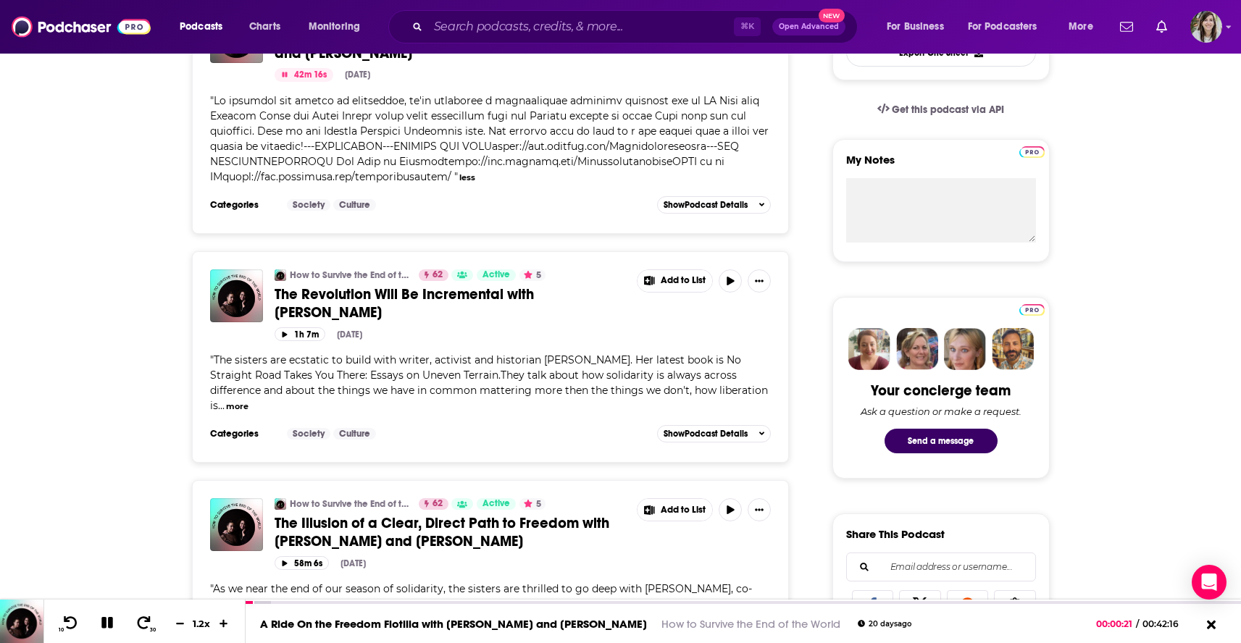
scroll to position [449, 0]
click at [734, 285] on icon "button" at bounding box center [730, 280] width 11 height 9
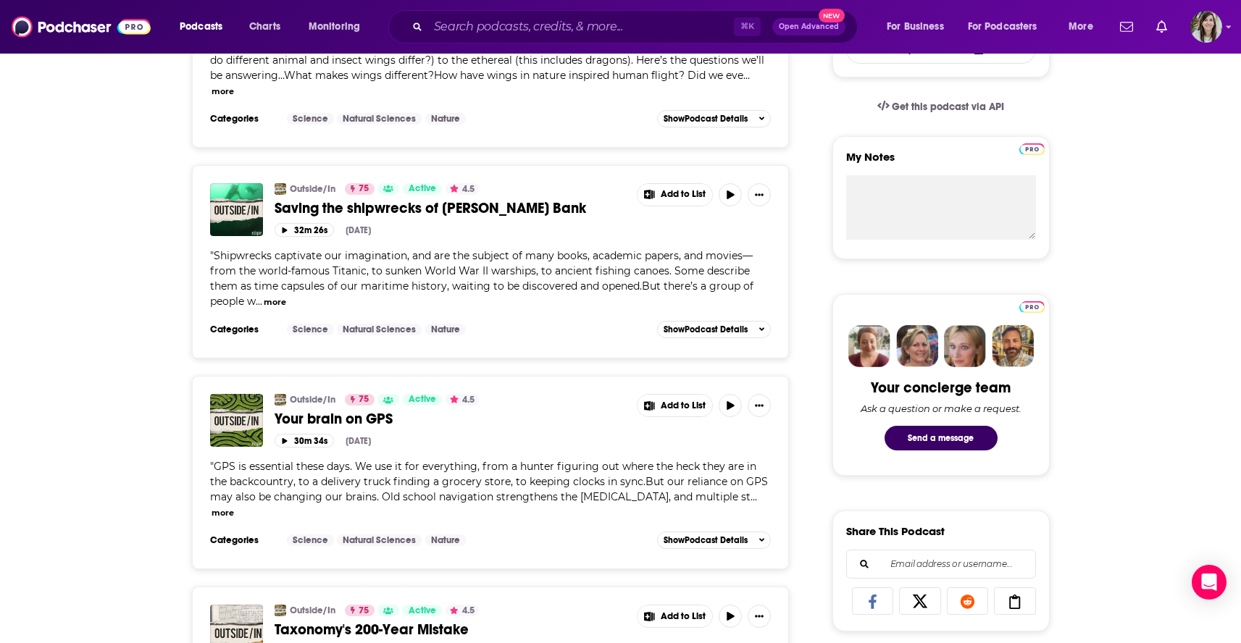
scroll to position [452, 0]
click at [234, 506] on button "more" at bounding box center [222, 512] width 22 height 12
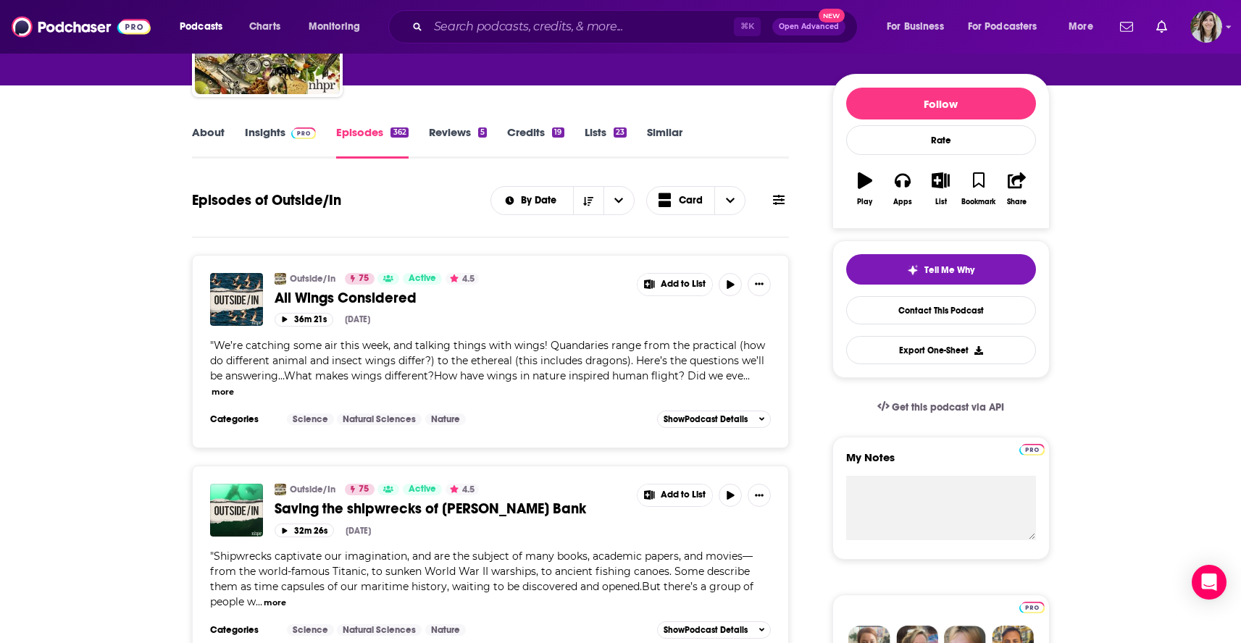
scroll to position [1, 0]
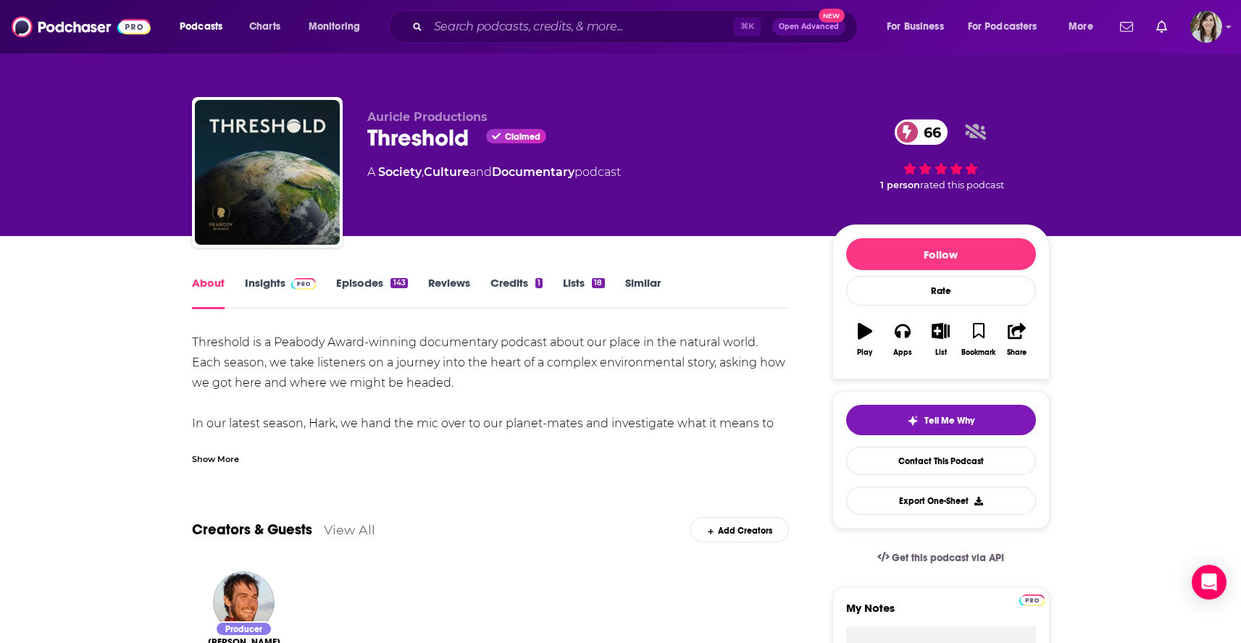
click at [364, 287] on link "Episodes 143" at bounding box center [371, 292] width 71 height 33
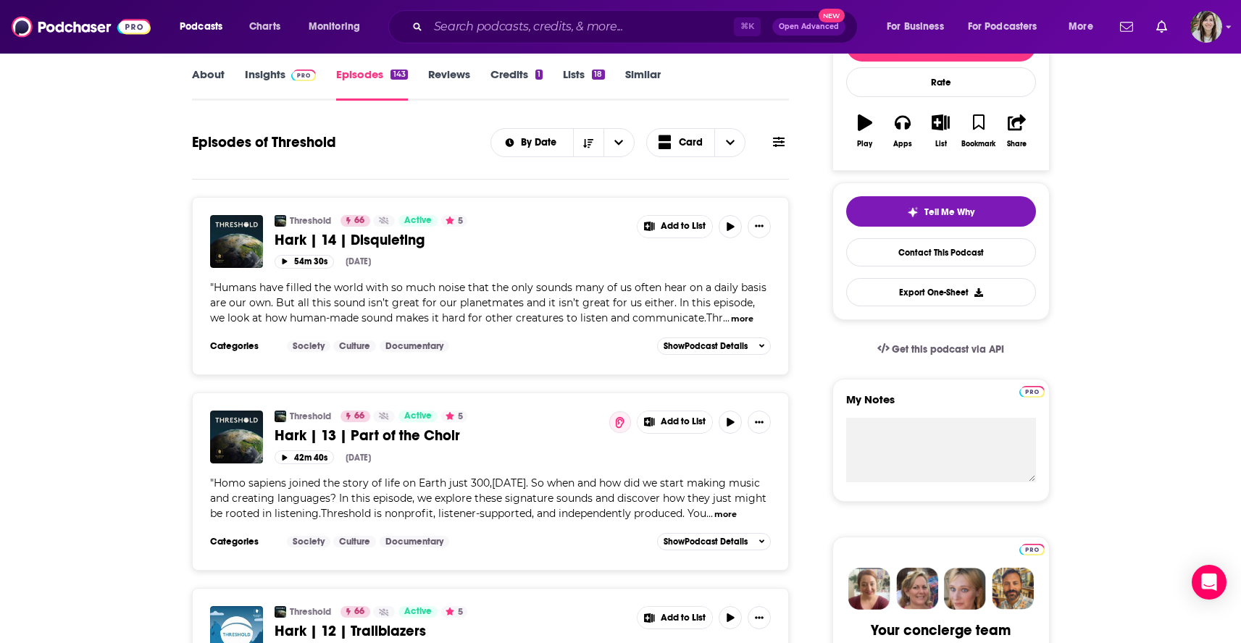
scroll to position [210, 0]
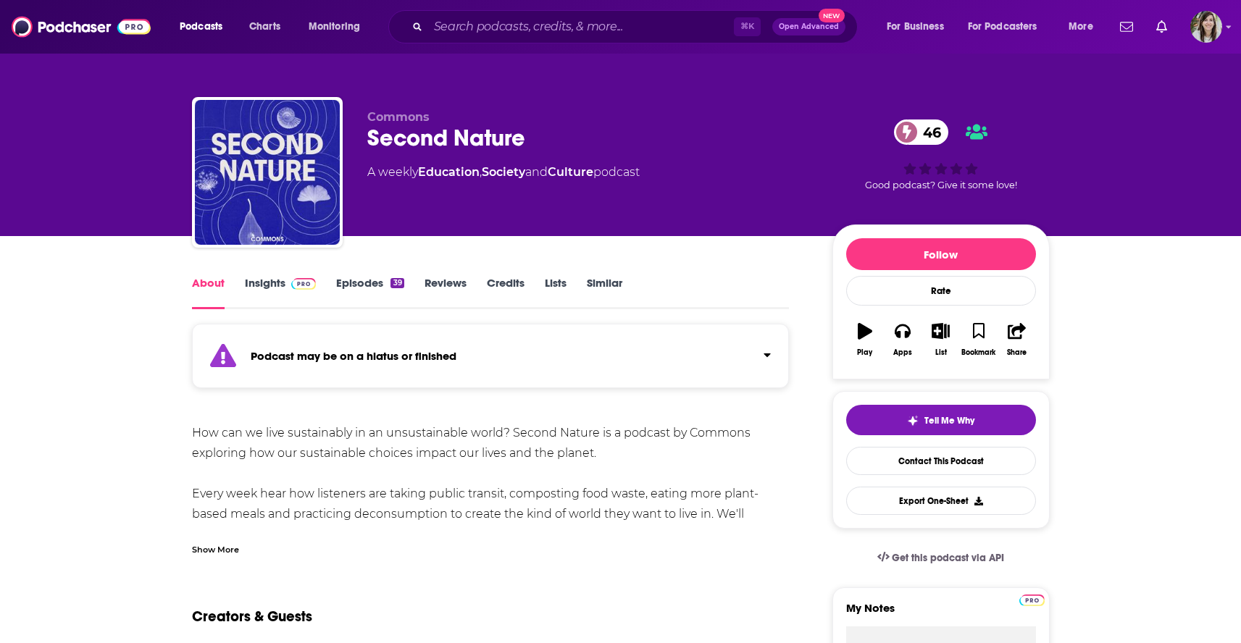
click at [208, 548] on div "Show More" at bounding box center [215, 549] width 47 height 14
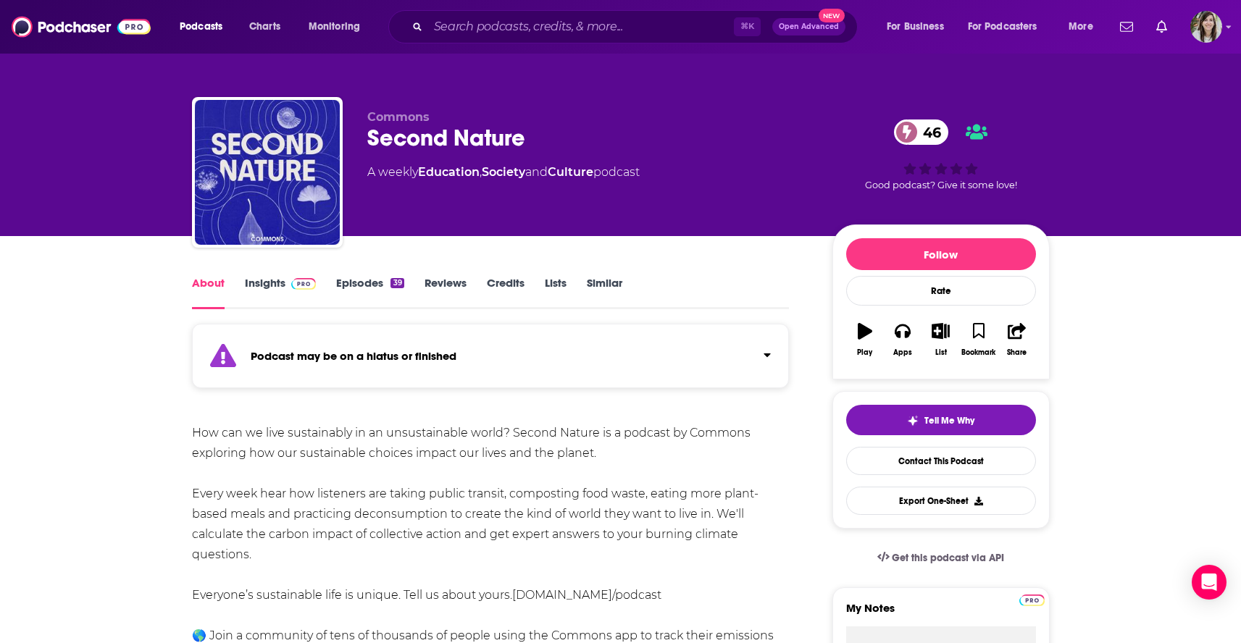
click at [348, 296] on link "Episodes 39" at bounding box center [369, 292] width 67 height 33
